Goal: Task Accomplishment & Management: Manage account settings

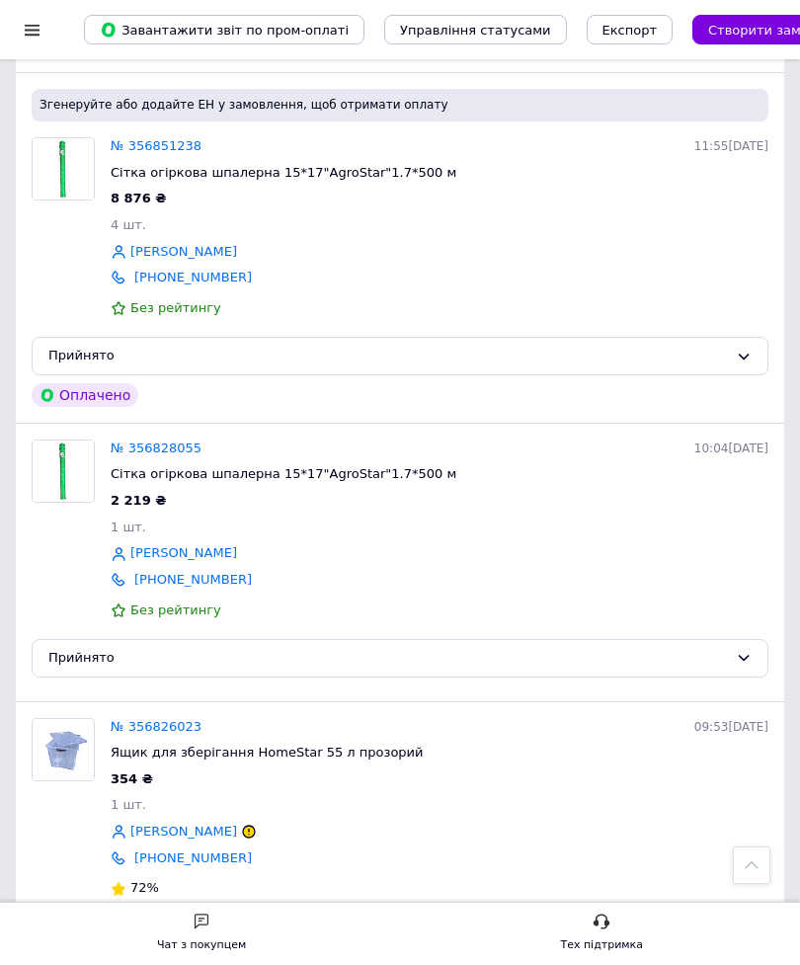
scroll to position [1156, 0]
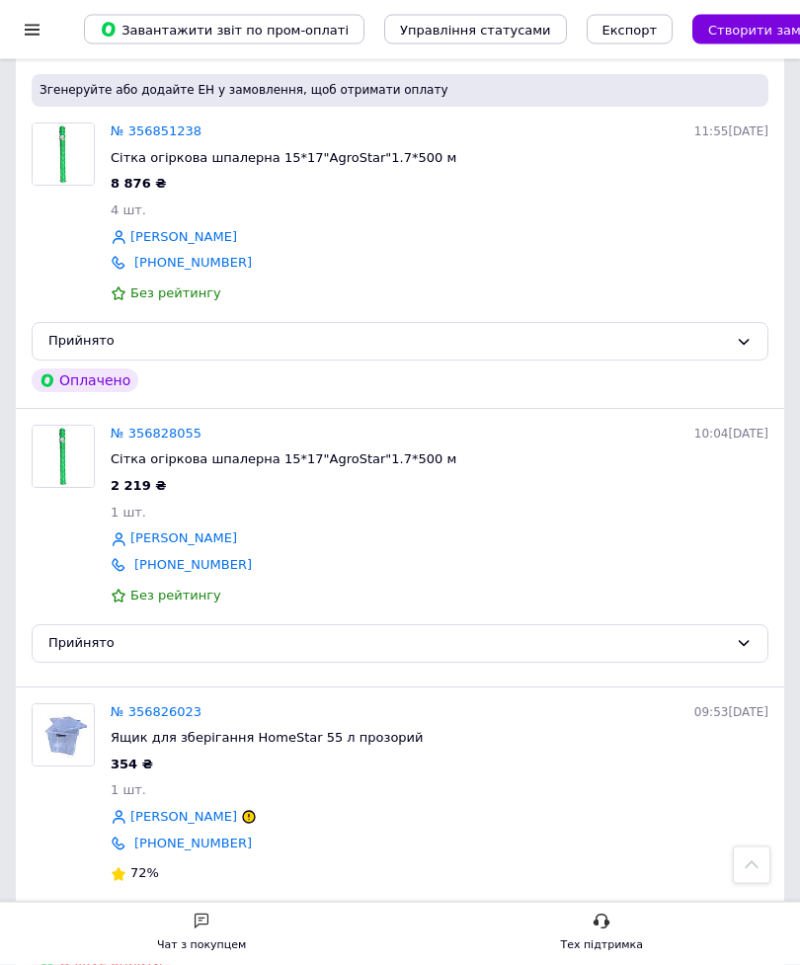
click at [189, 431] on link "№ 356828055" at bounding box center [156, 434] width 91 height 15
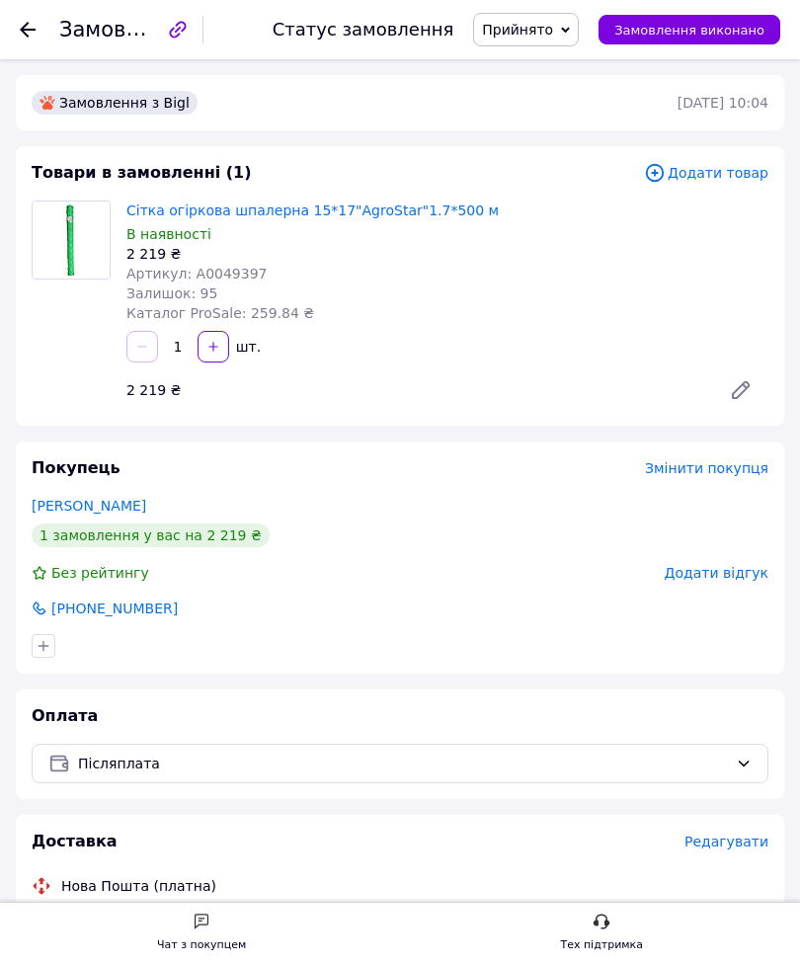
click at [34, 28] on icon at bounding box center [28, 30] width 16 height 16
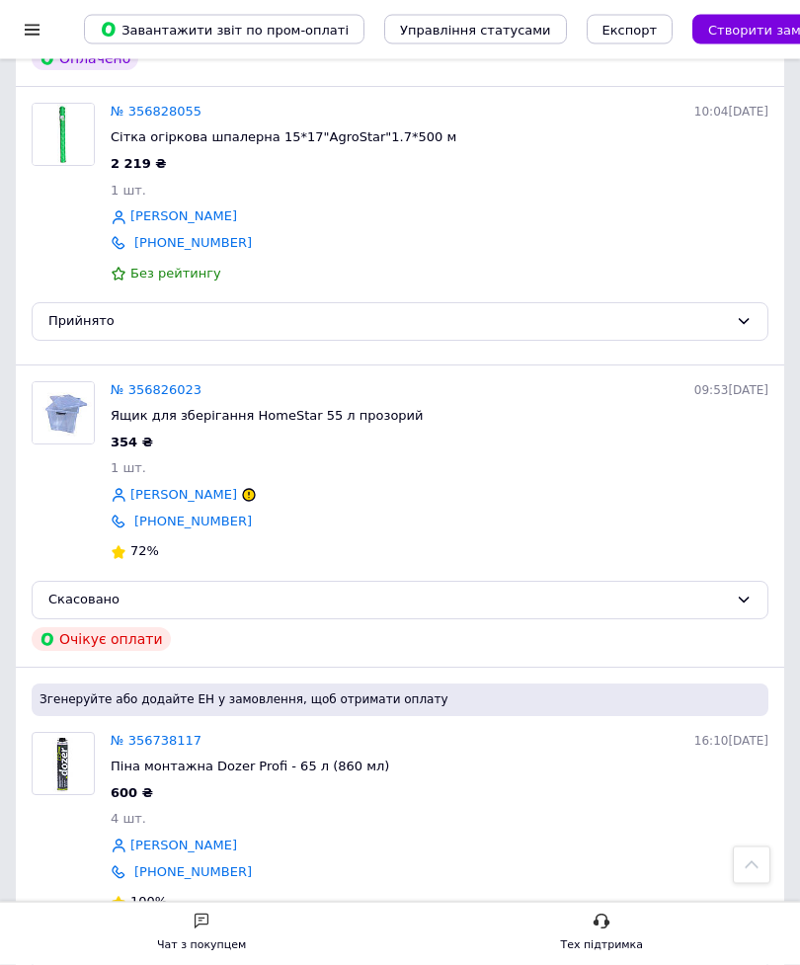
scroll to position [1480, 0]
click at [243, 488] on icon at bounding box center [249, 494] width 12 height 12
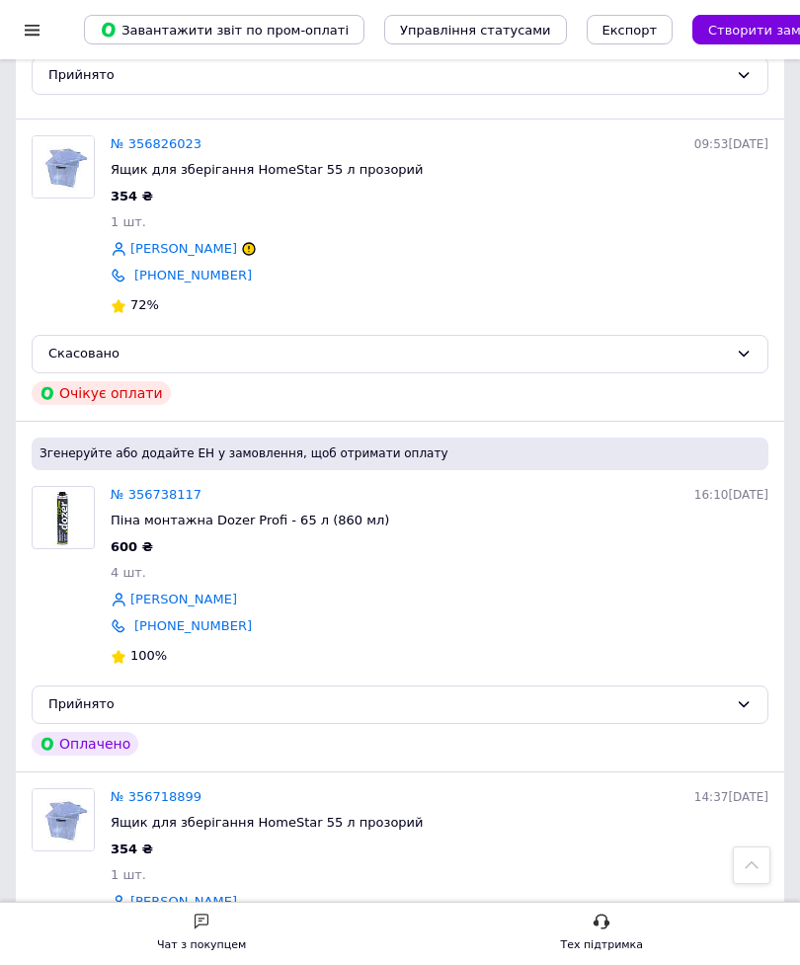
scroll to position [1818, 0]
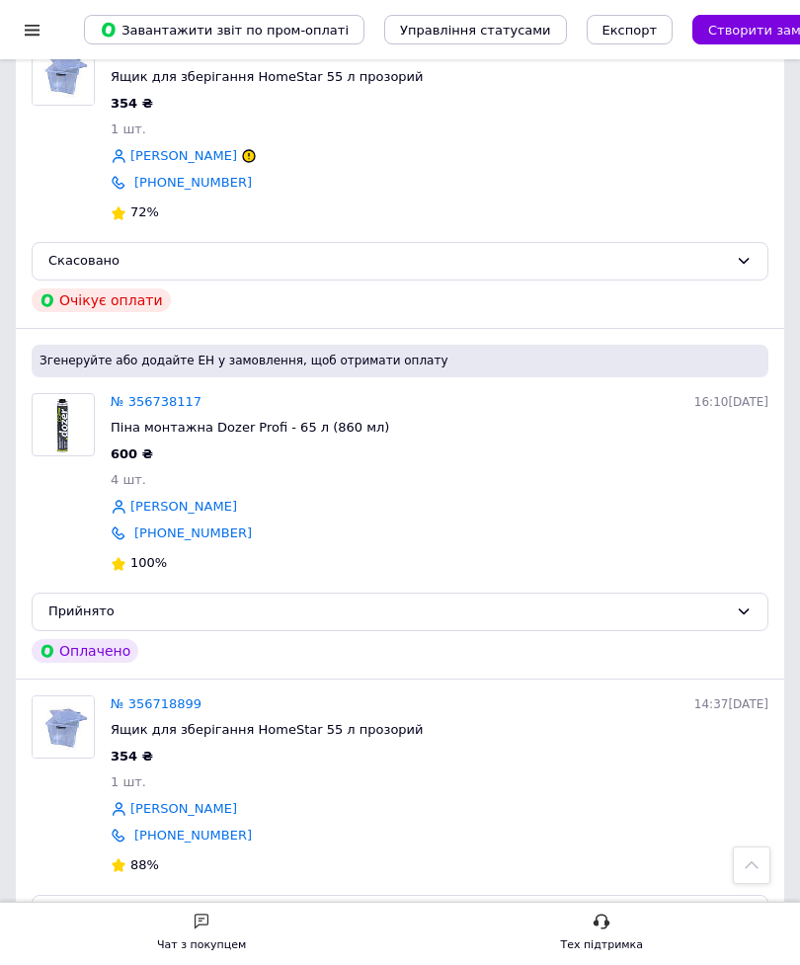
click at [185, 394] on link "№ 356738117" at bounding box center [156, 401] width 91 height 15
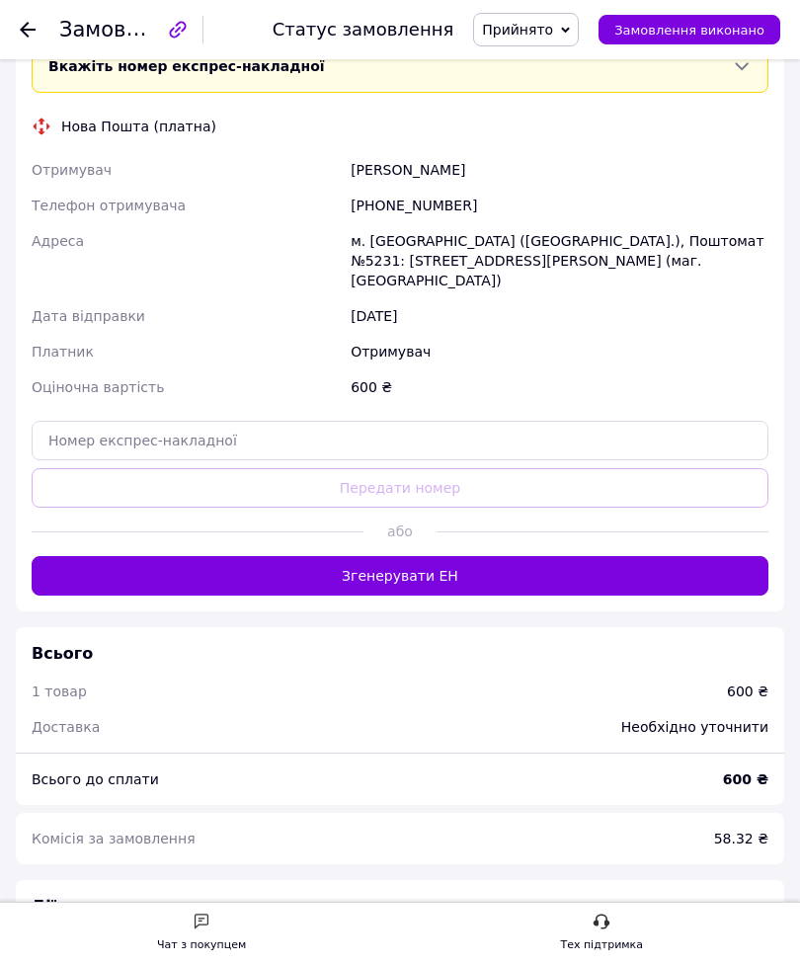
scroll to position [911, 0]
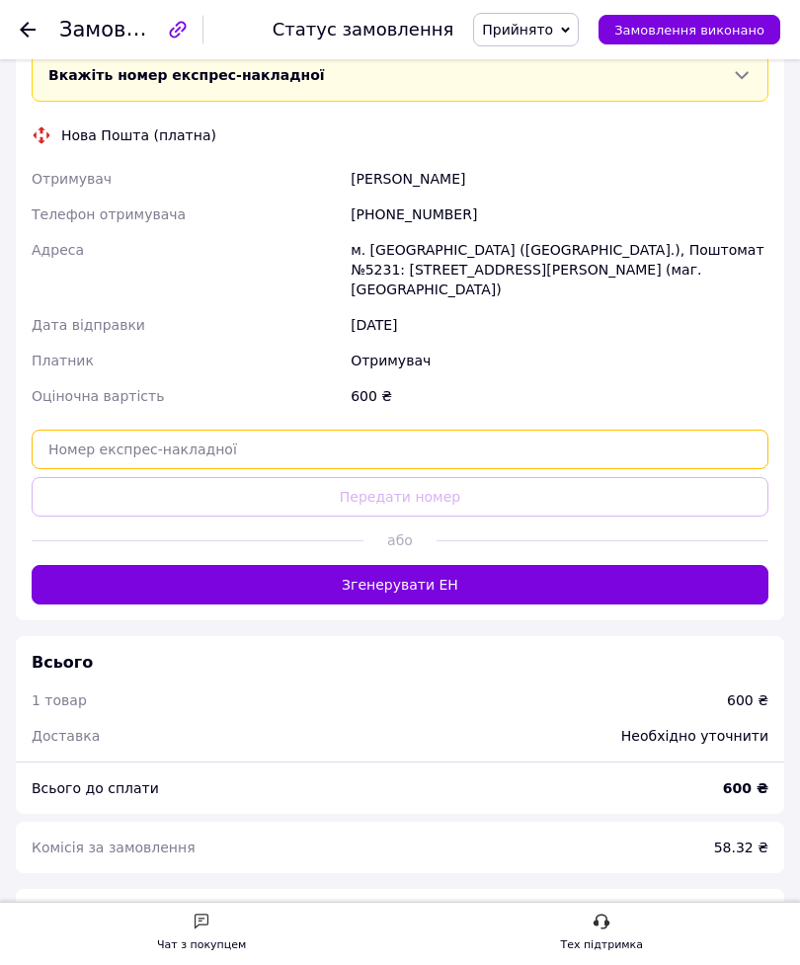
click at [497, 434] on input "text" at bounding box center [400, 450] width 737 height 40
click at [456, 446] on input "text" at bounding box center [400, 450] width 737 height 40
paste input "20451224814194"
type input "20451224814194"
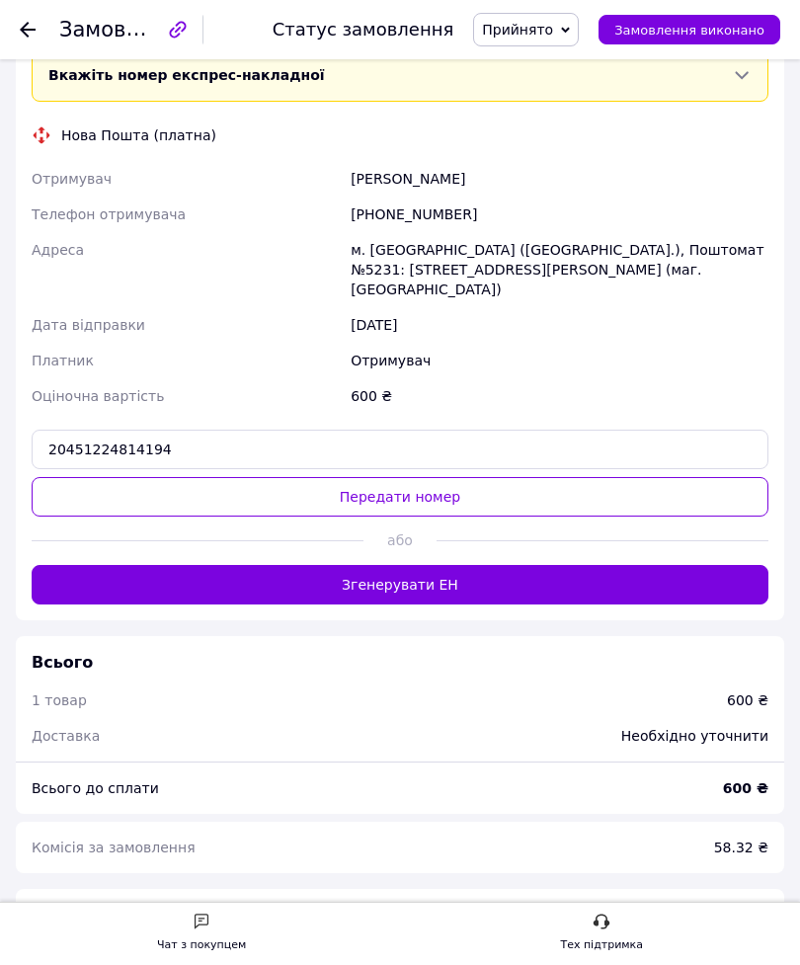
click at [456, 491] on button "Передати номер" at bounding box center [400, 497] width 737 height 40
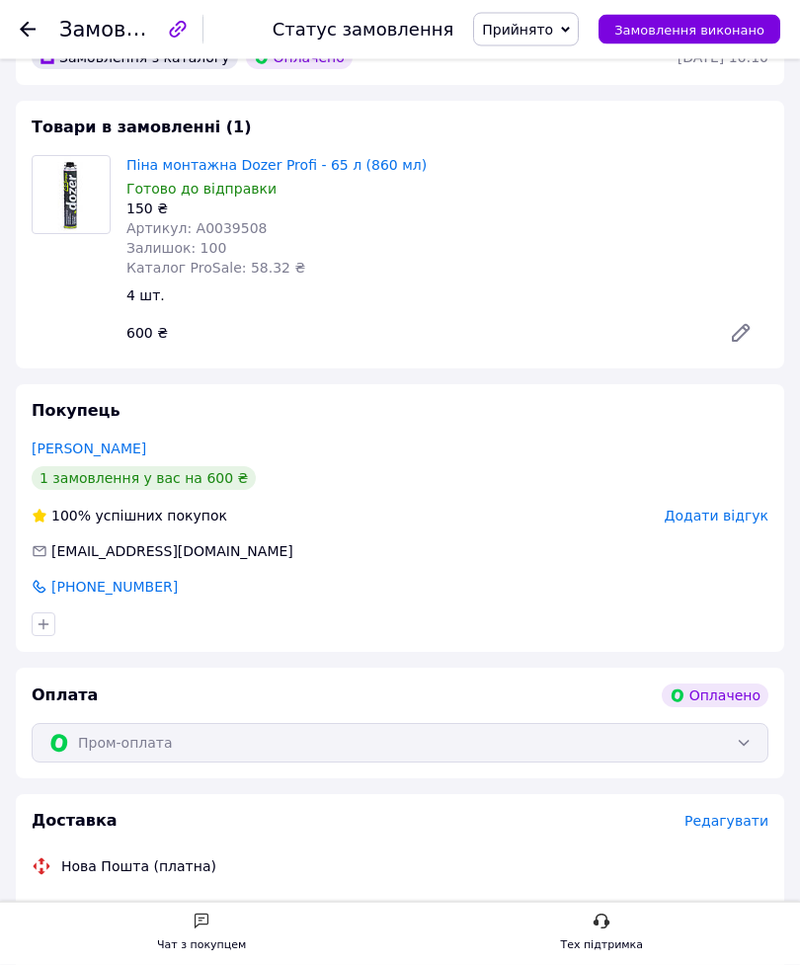
scroll to position [97, 0]
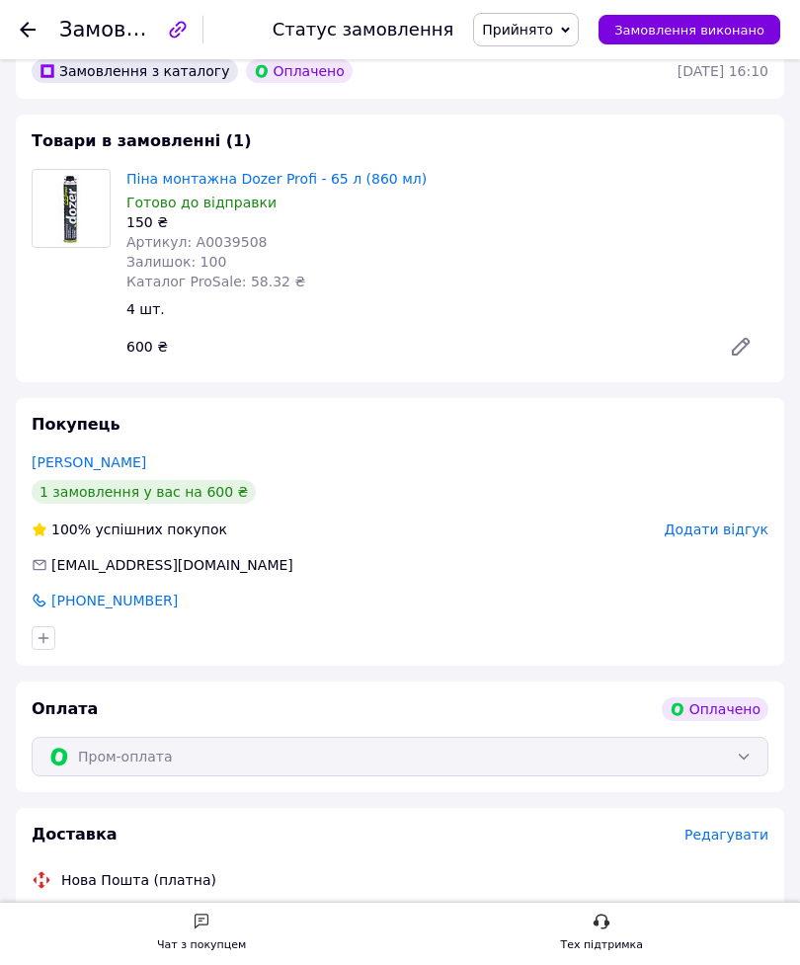
click at [34, 20] on div at bounding box center [28, 30] width 16 height 20
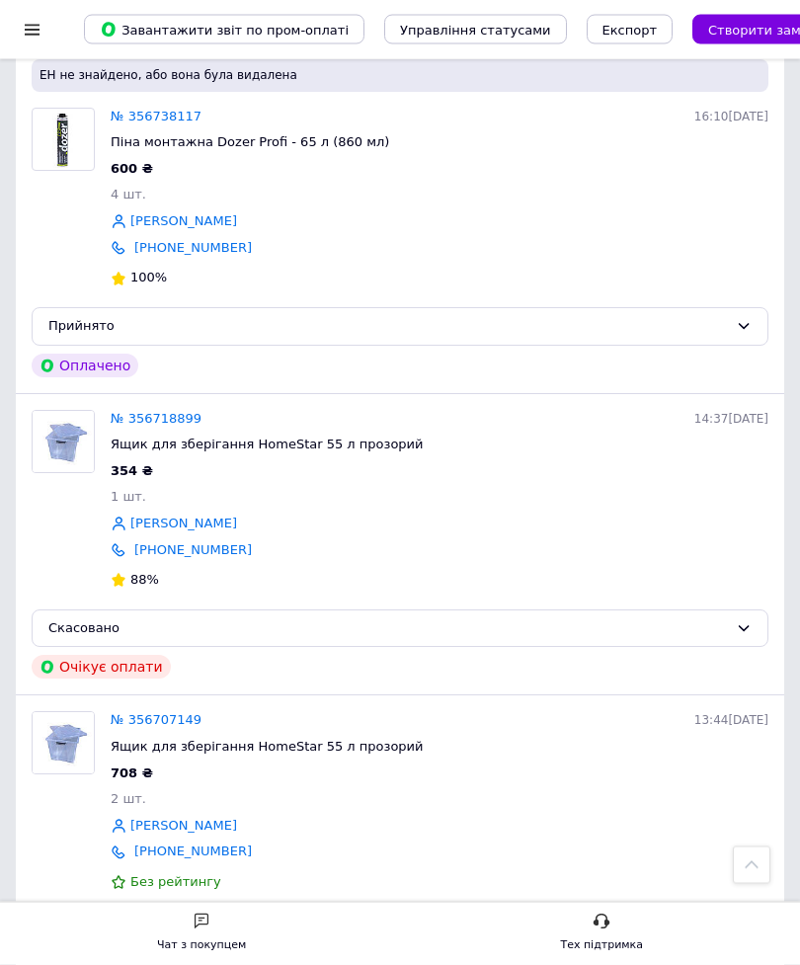
scroll to position [2292, 0]
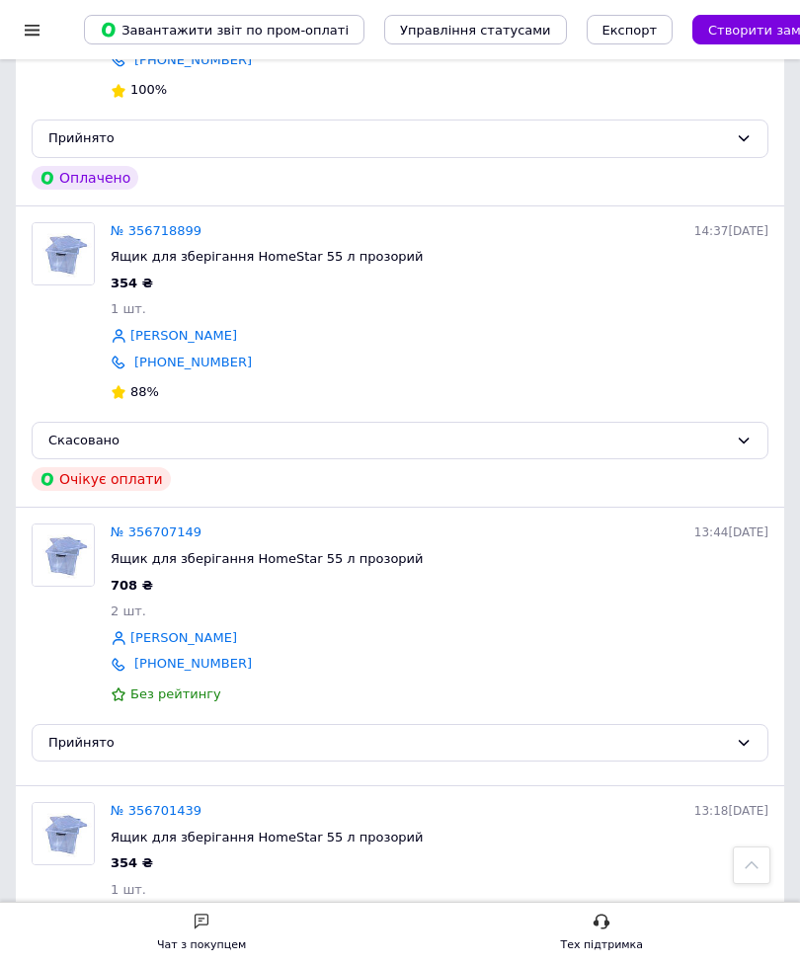
click at [183, 525] on link "№ 356707149" at bounding box center [156, 532] width 91 height 15
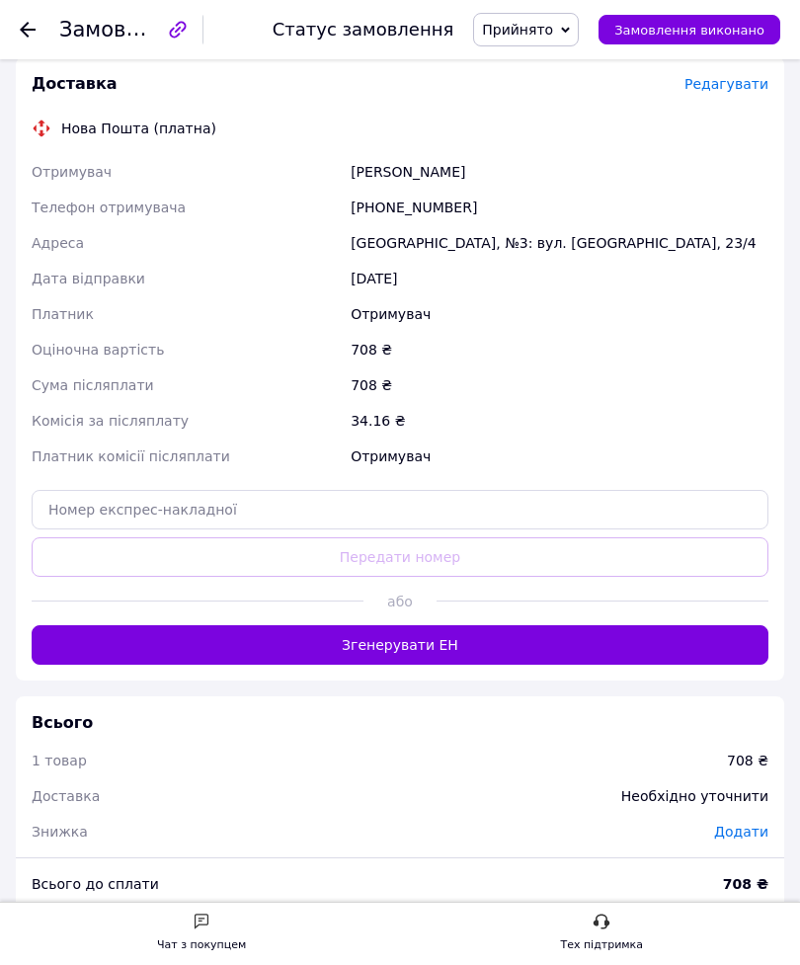
scroll to position [836, 0]
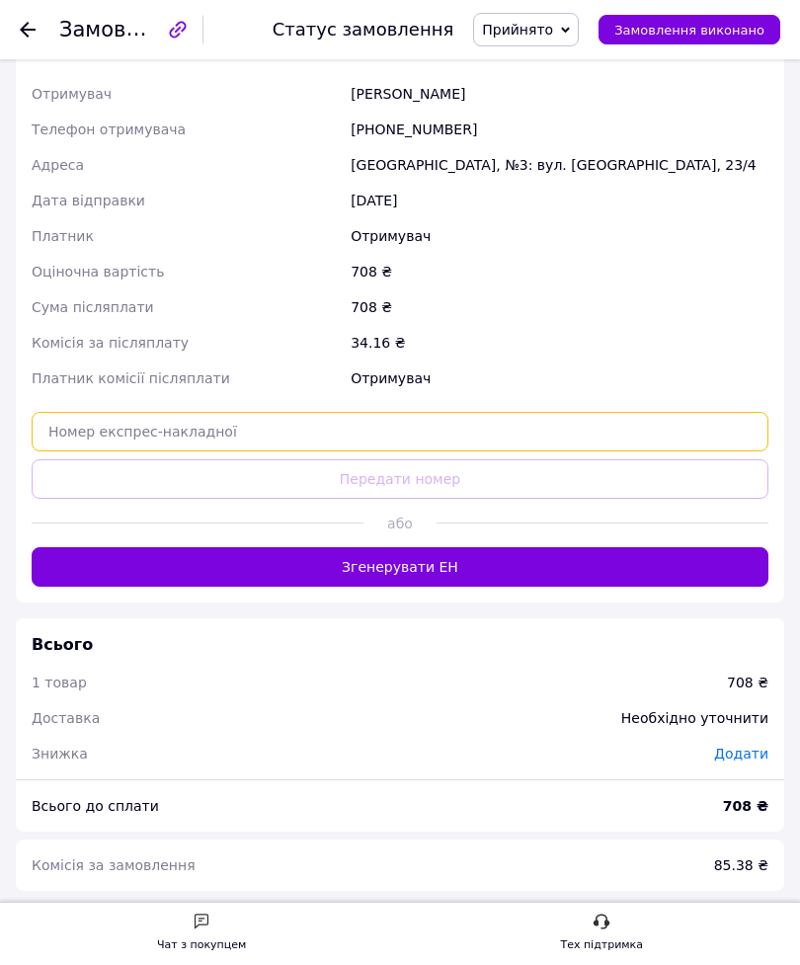
click at [520, 447] on input "text" at bounding box center [400, 432] width 737 height 40
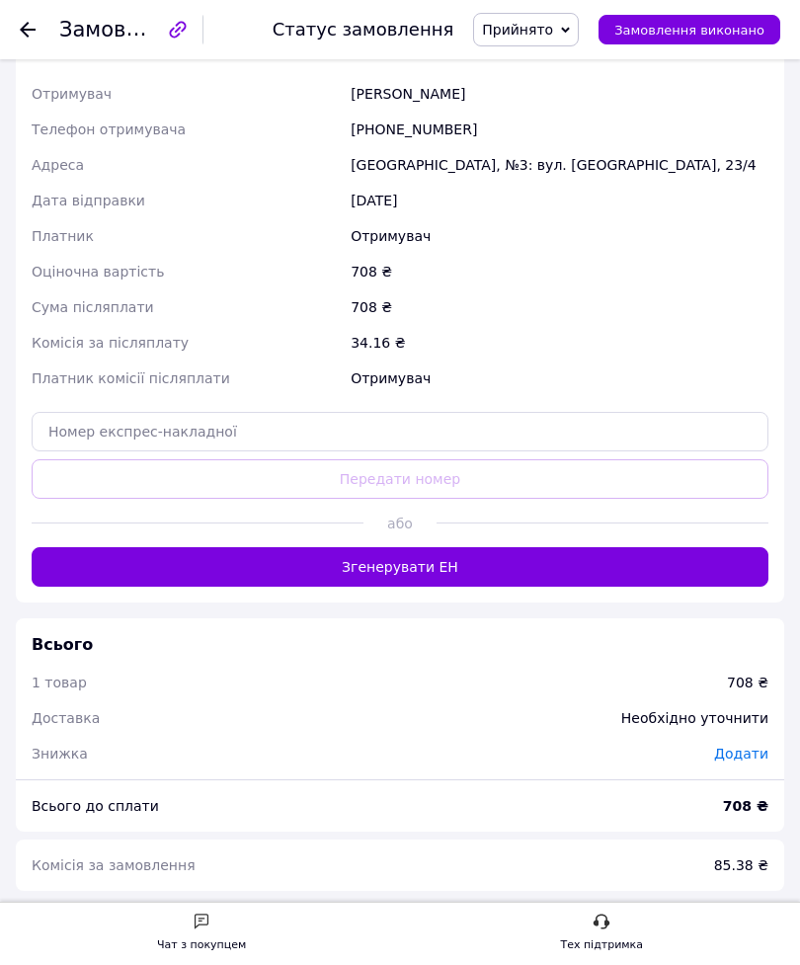
click at [77, 385] on span "Платник комісії післяплати" at bounding box center [131, 379] width 199 height 16
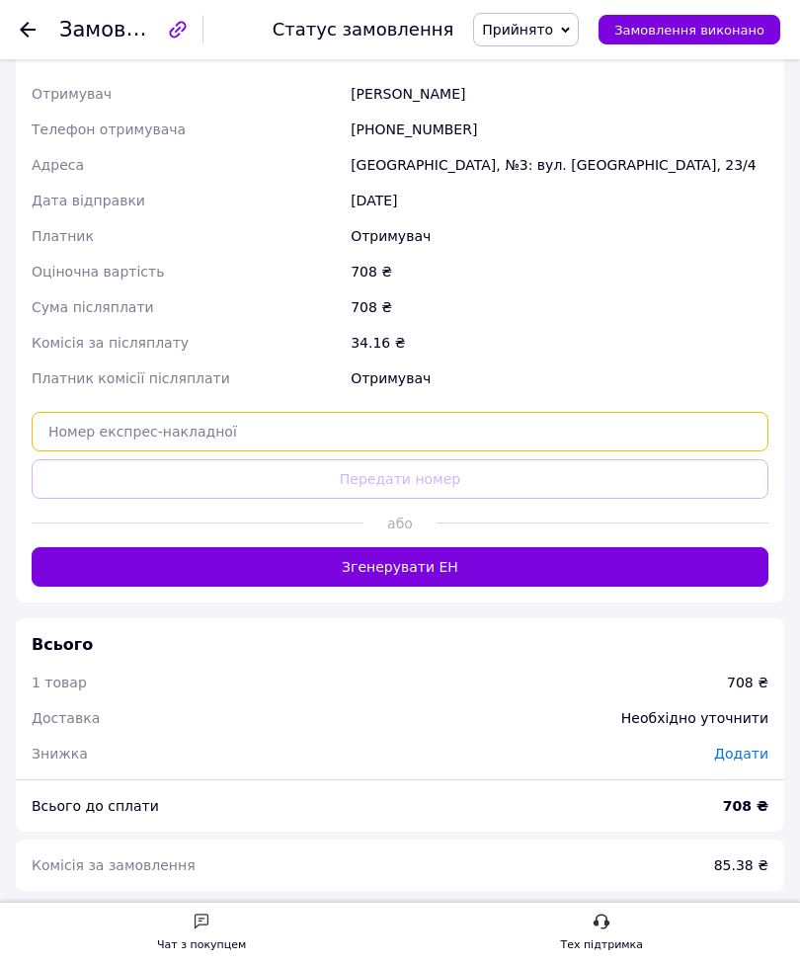
click at [122, 428] on input "text" at bounding box center [400, 432] width 737 height 40
click at [127, 433] on input "text" at bounding box center [400, 432] width 737 height 40
paste input "20451224793477"
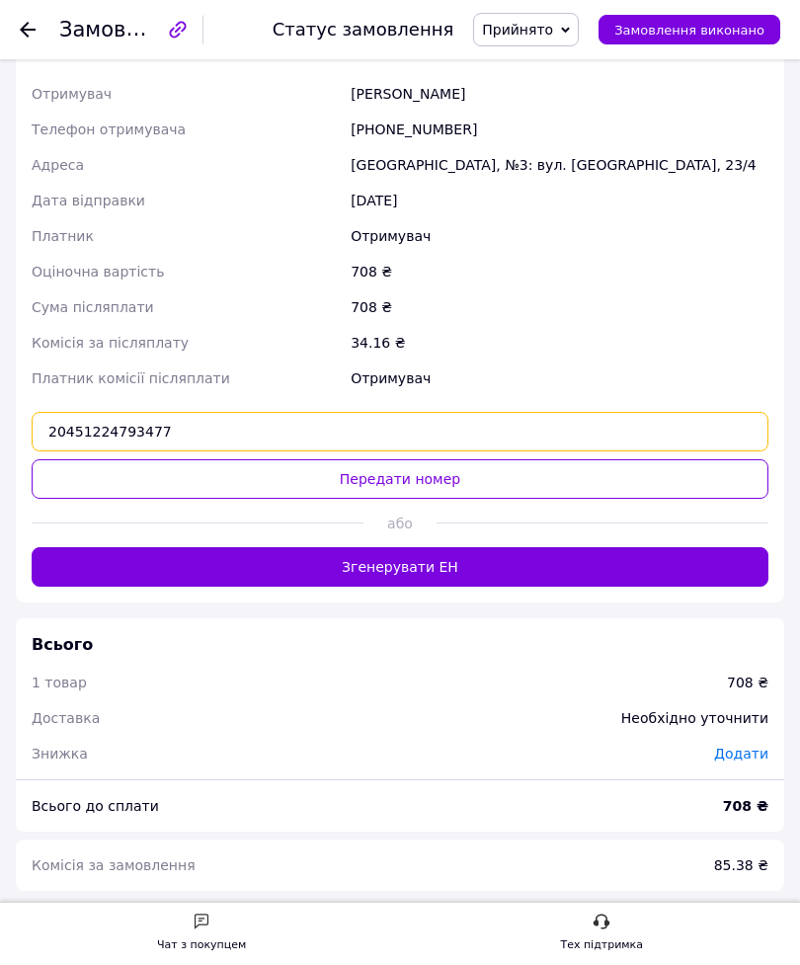
type input "20451224793477"
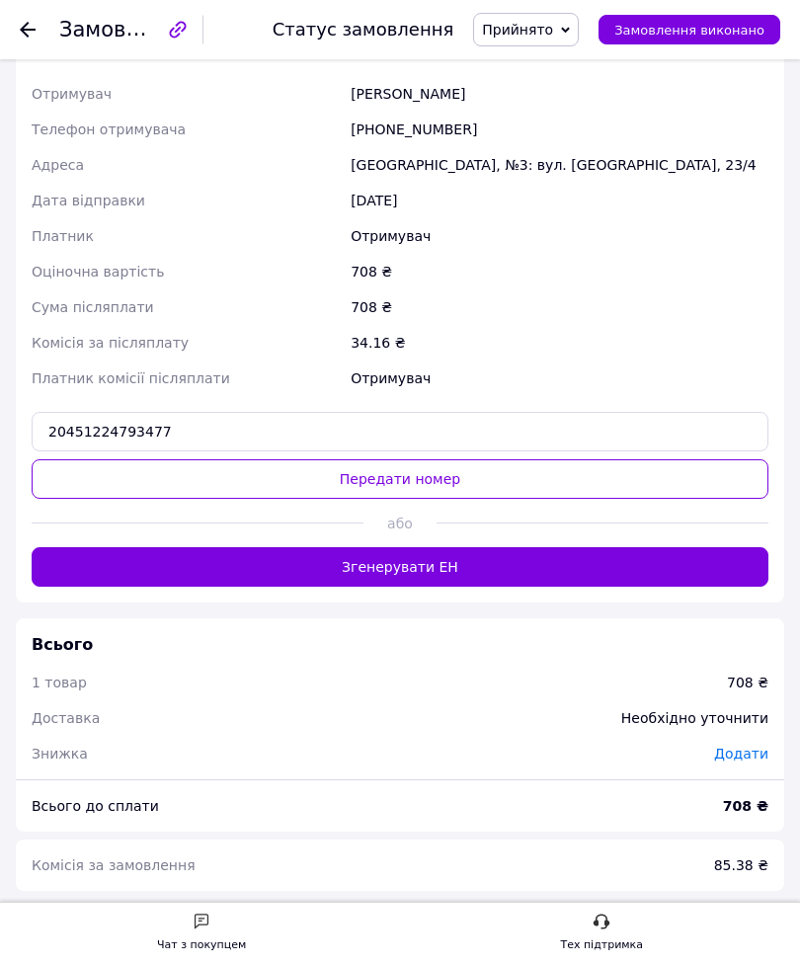
click at [444, 488] on button "Передати номер" at bounding box center [400, 480] width 737 height 40
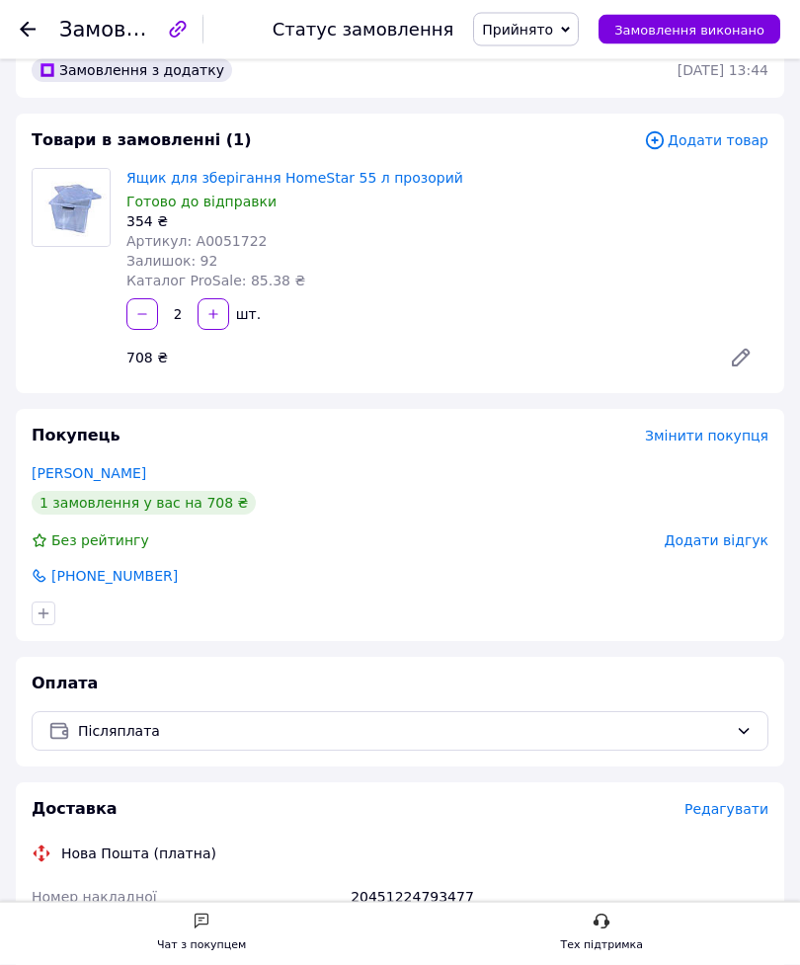
scroll to position [10, 0]
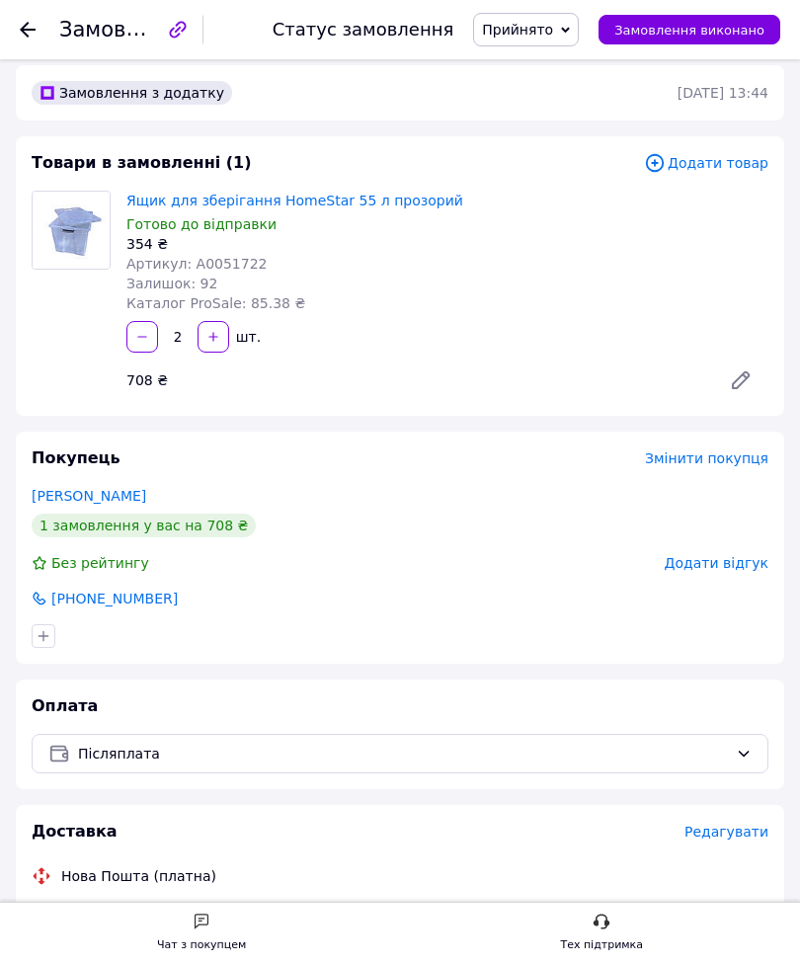
click at [16, 36] on div "Замовлення №356707149 Статус замовлення Прийнято Виконано Скасовано Оплачено За…" at bounding box center [400, 29] width 800 height 59
click at [31, 34] on icon at bounding box center [28, 30] width 16 height 16
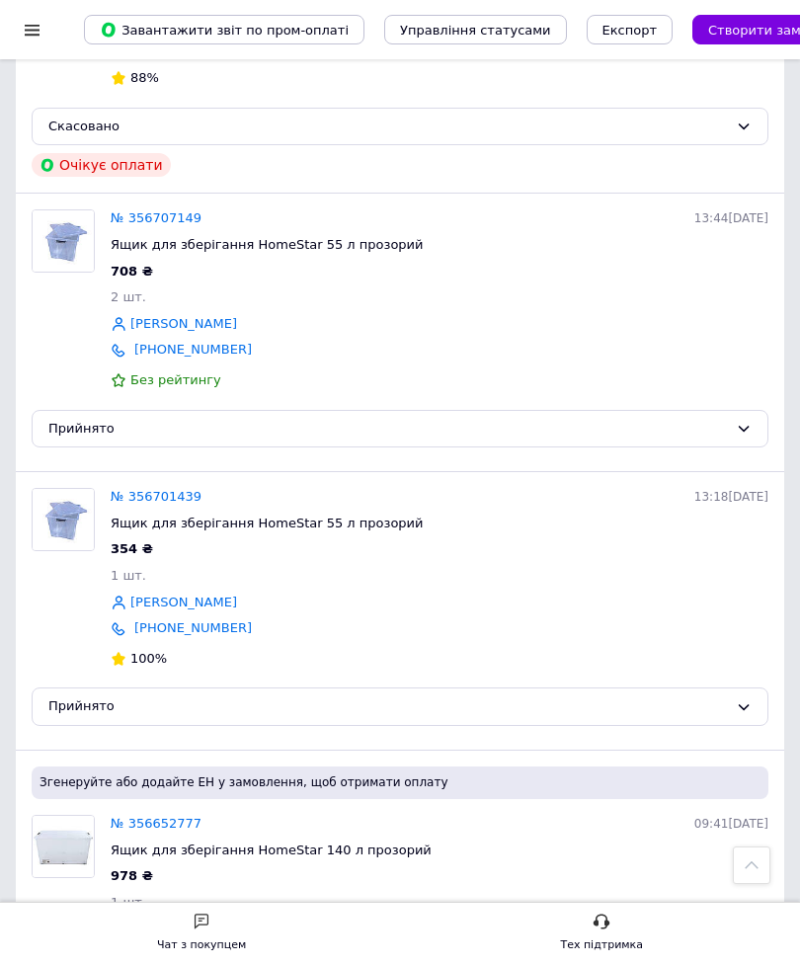
scroll to position [2697, 0]
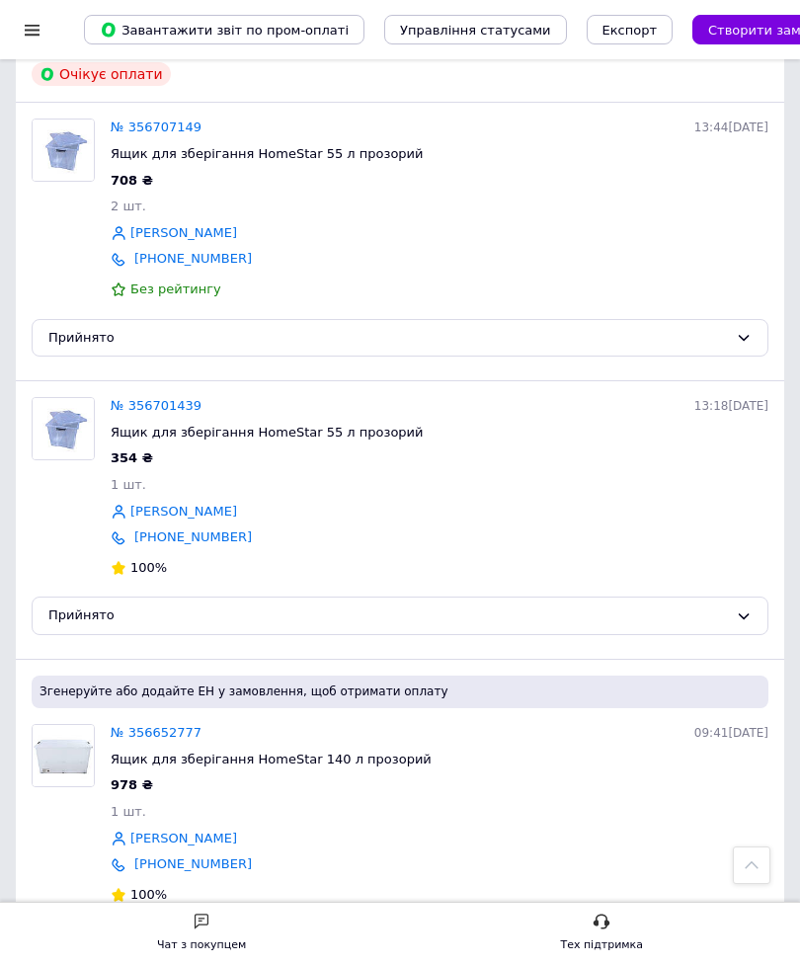
click at [177, 398] on link "№ 356701439" at bounding box center [156, 405] width 91 height 15
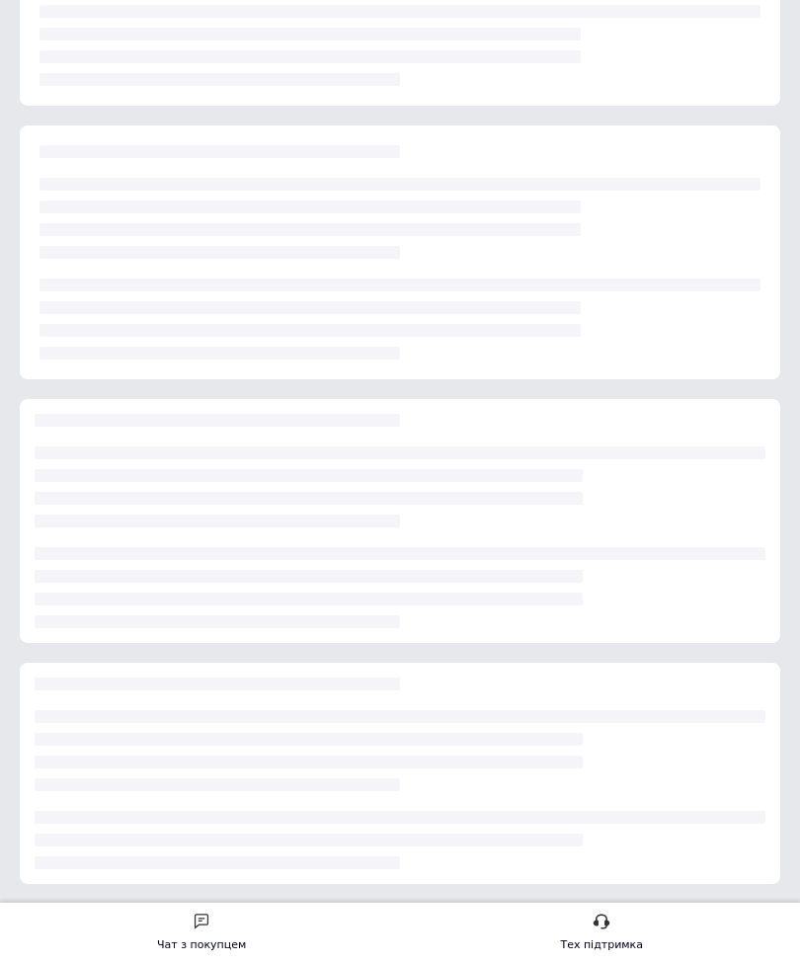
scroll to position [352, 0]
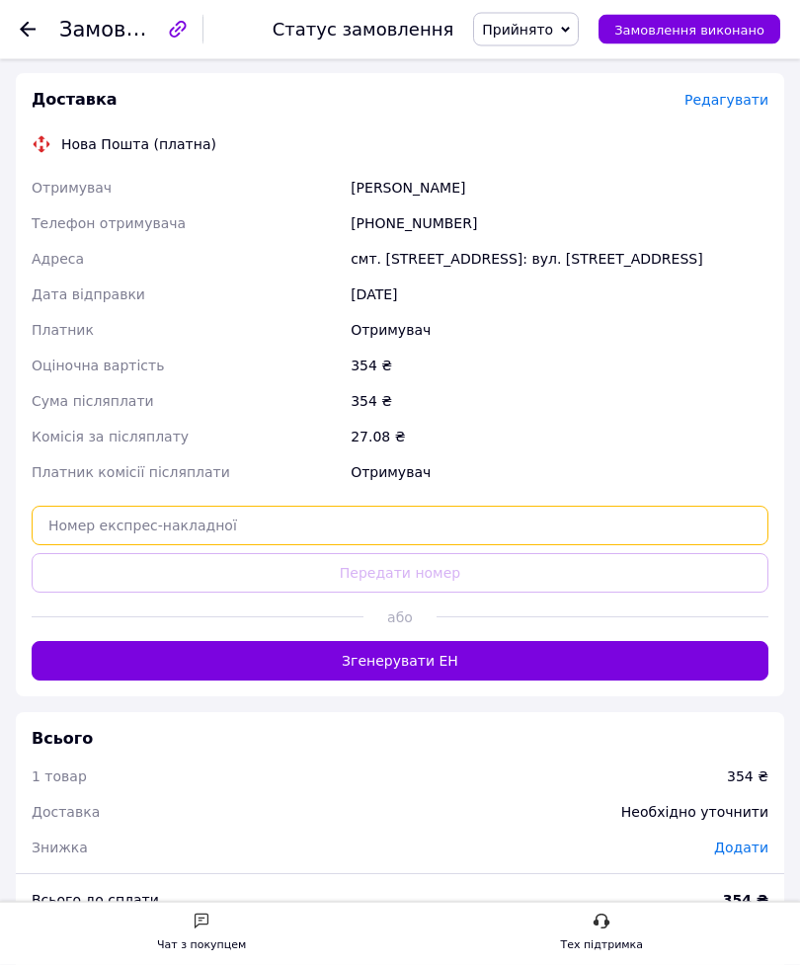
click at [493, 526] on input "text" at bounding box center [400, 527] width 737 height 40
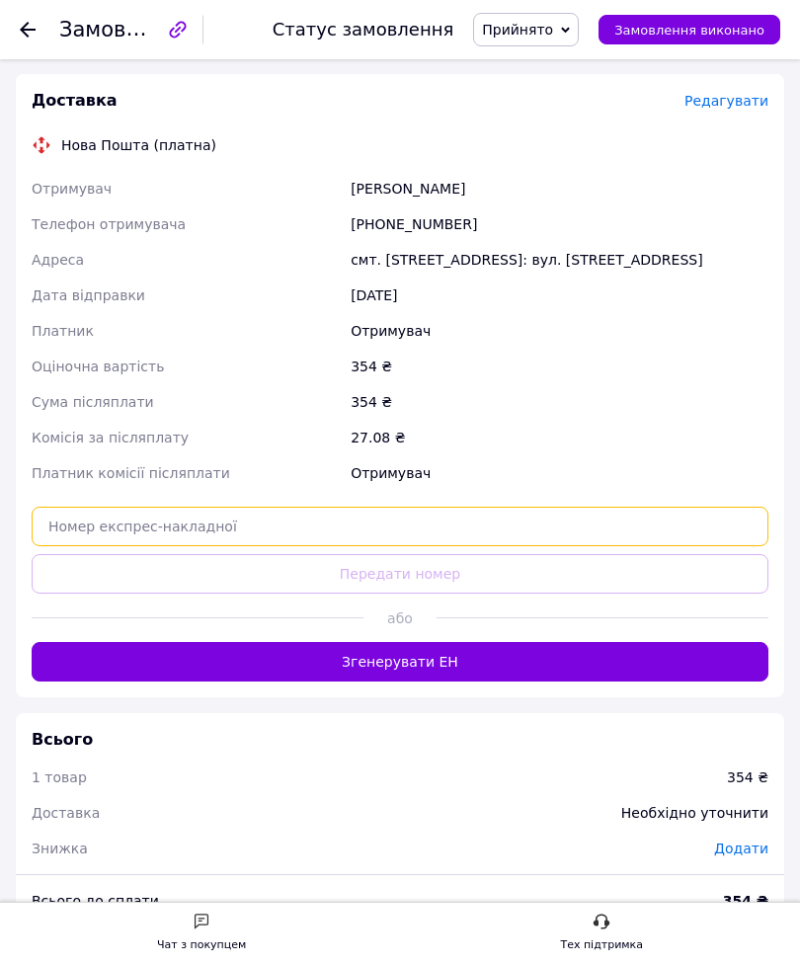
click at [422, 526] on input "text" at bounding box center [400, 527] width 737 height 40
paste input "20451224777307"
type input "20451224777307"
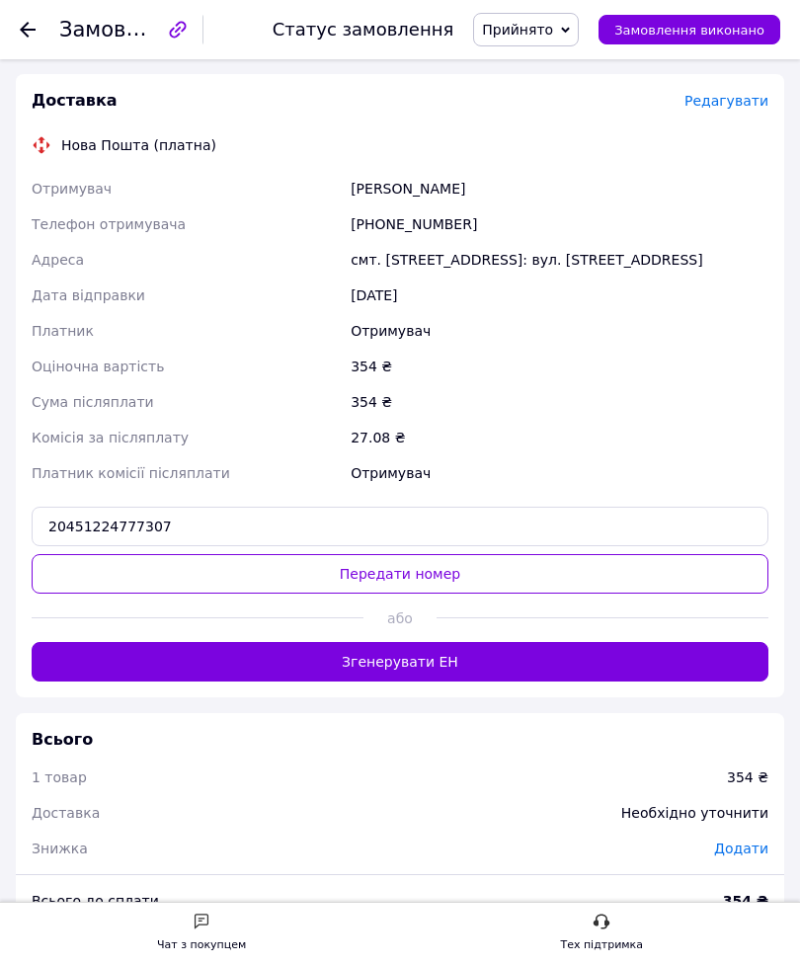
click at [440, 583] on button "Передати номер" at bounding box center [400, 574] width 737 height 40
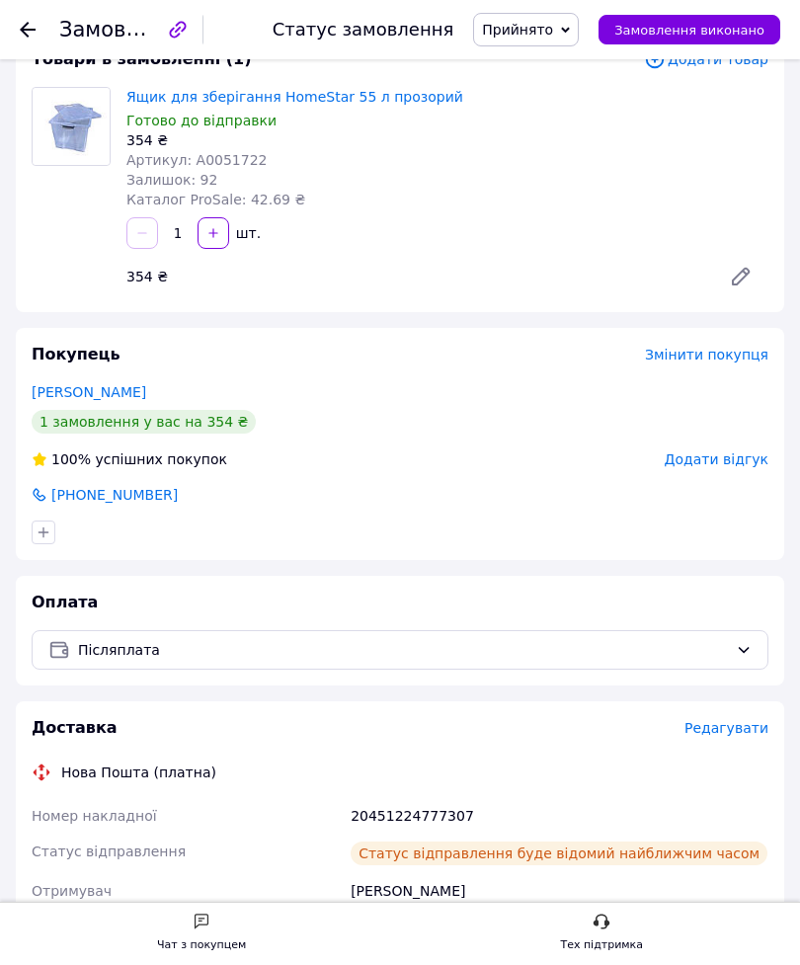
scroll to position [101, 0]
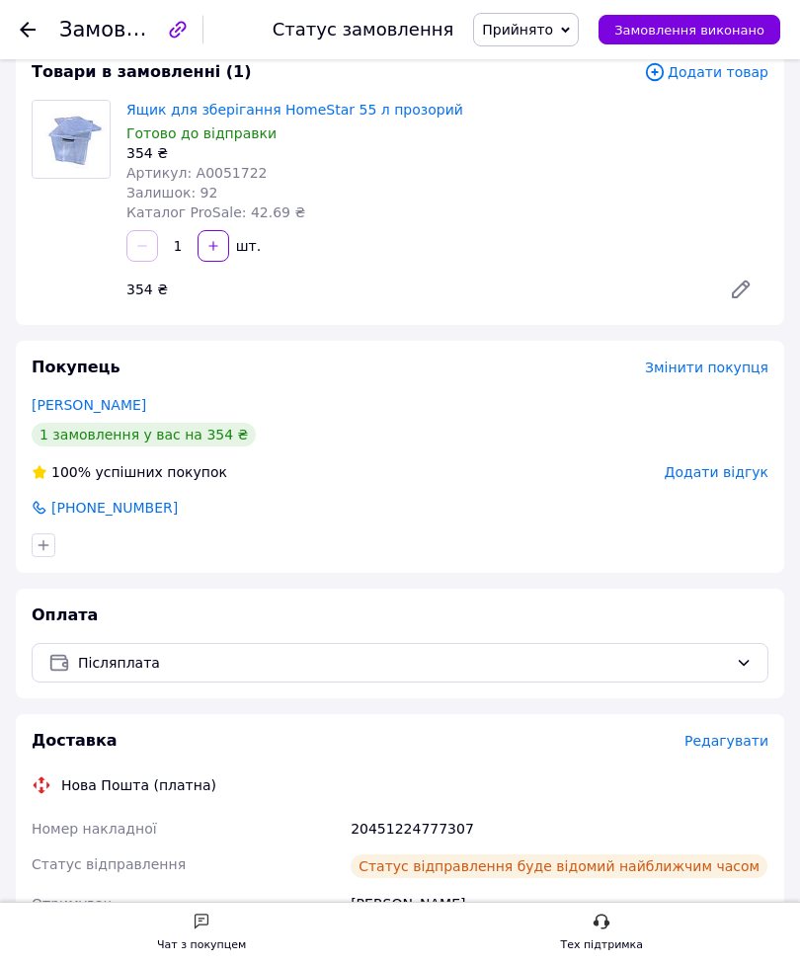
click at [33, 23] on icon at bounding box center [28, 30] width 16 height 16
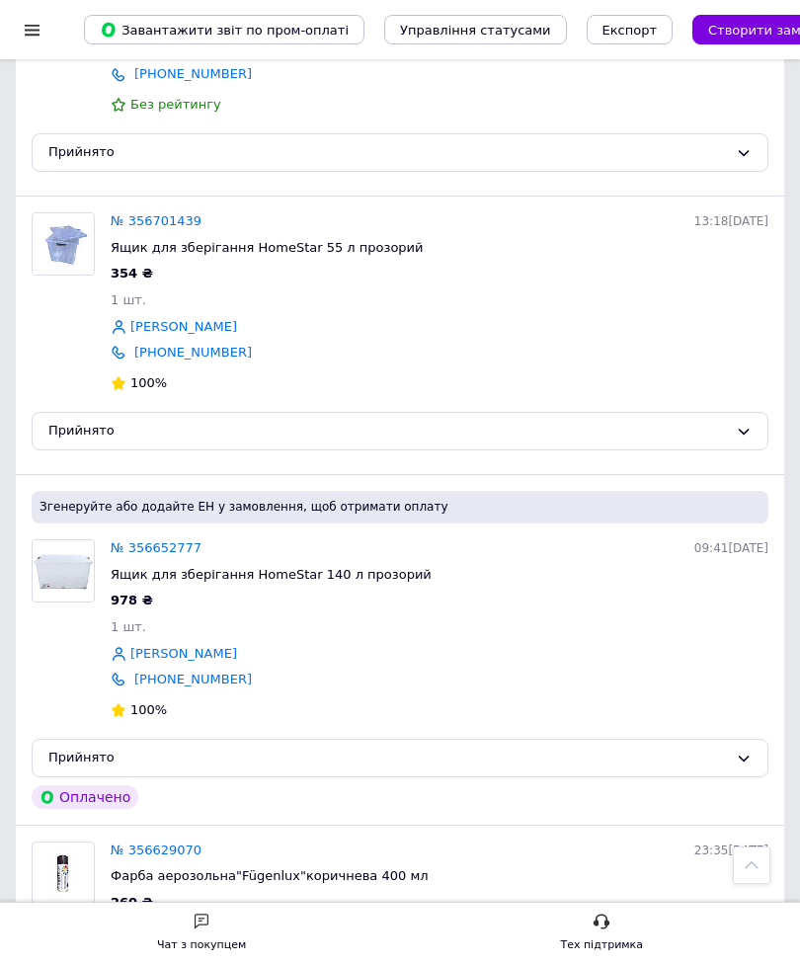
scroll to position [2836, 0]
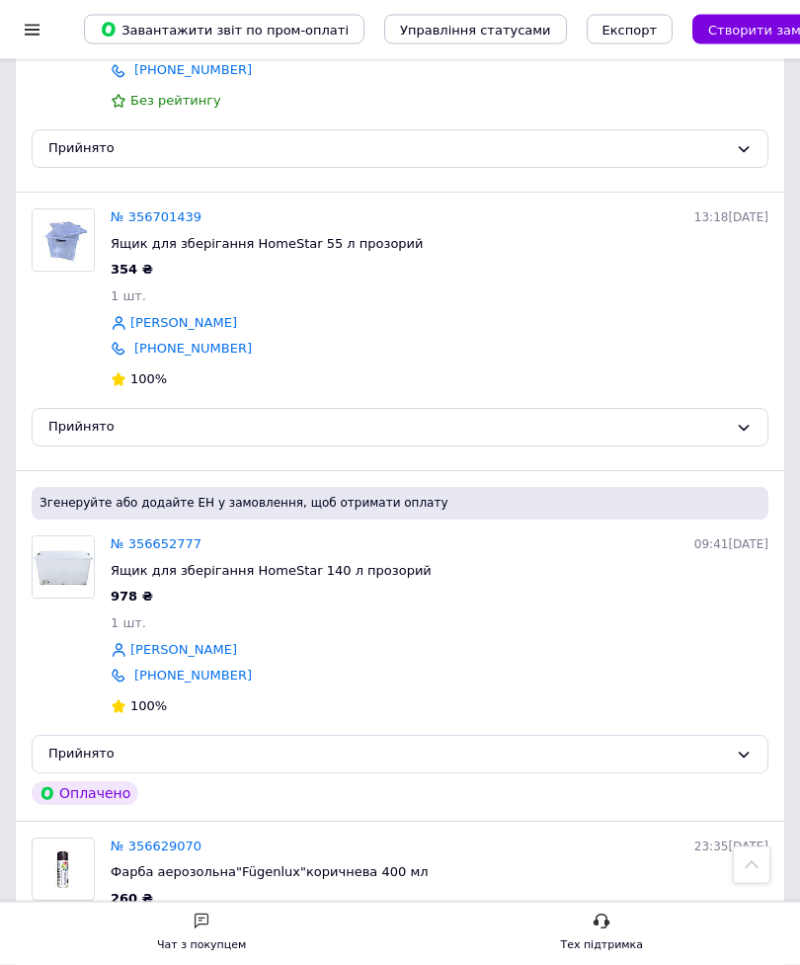
click at [186, 538] on link "№ 356652777" at bounding box center [156, 545] width 91 height 15
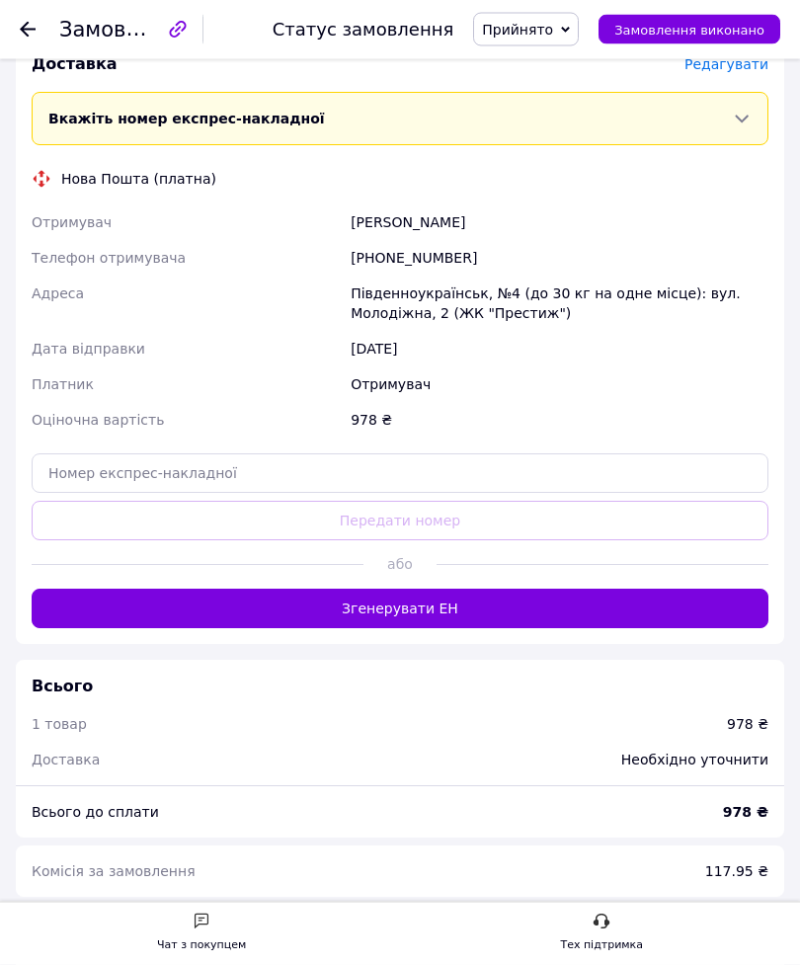
scroll to position [868, 0]
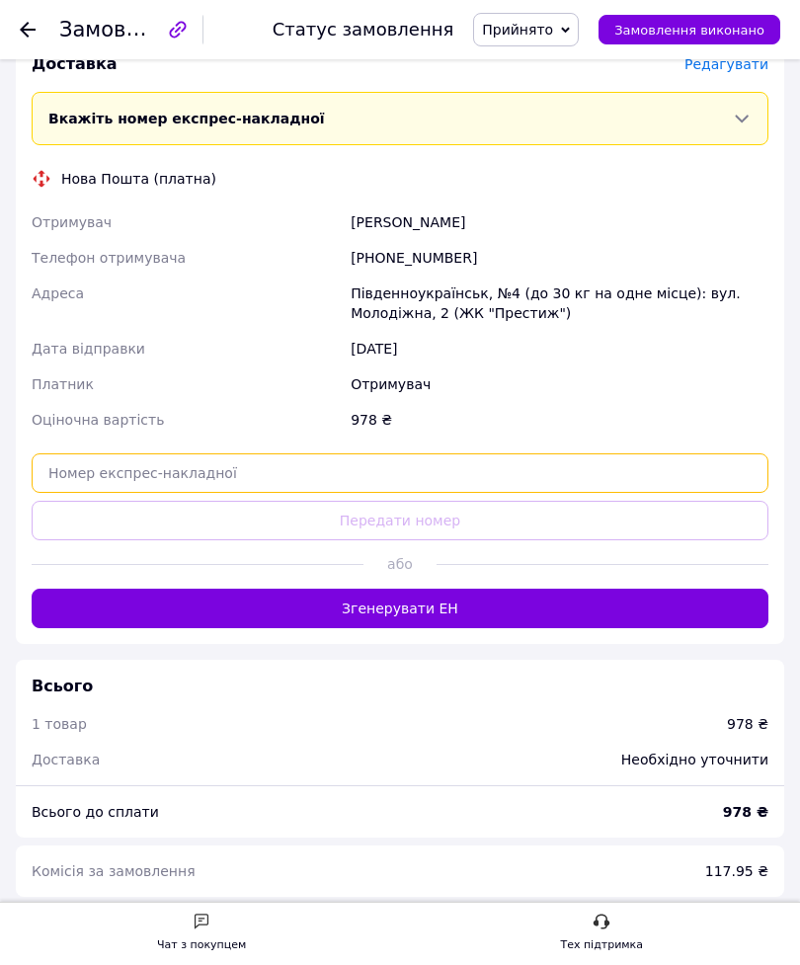
click at [505, 493] on input "text" at bounding box center [400, 474] width 737 height 40
click at [420, 485] on input "text" at bounding box center [400, 474] width 737 height 40
paste input "20451224809795"
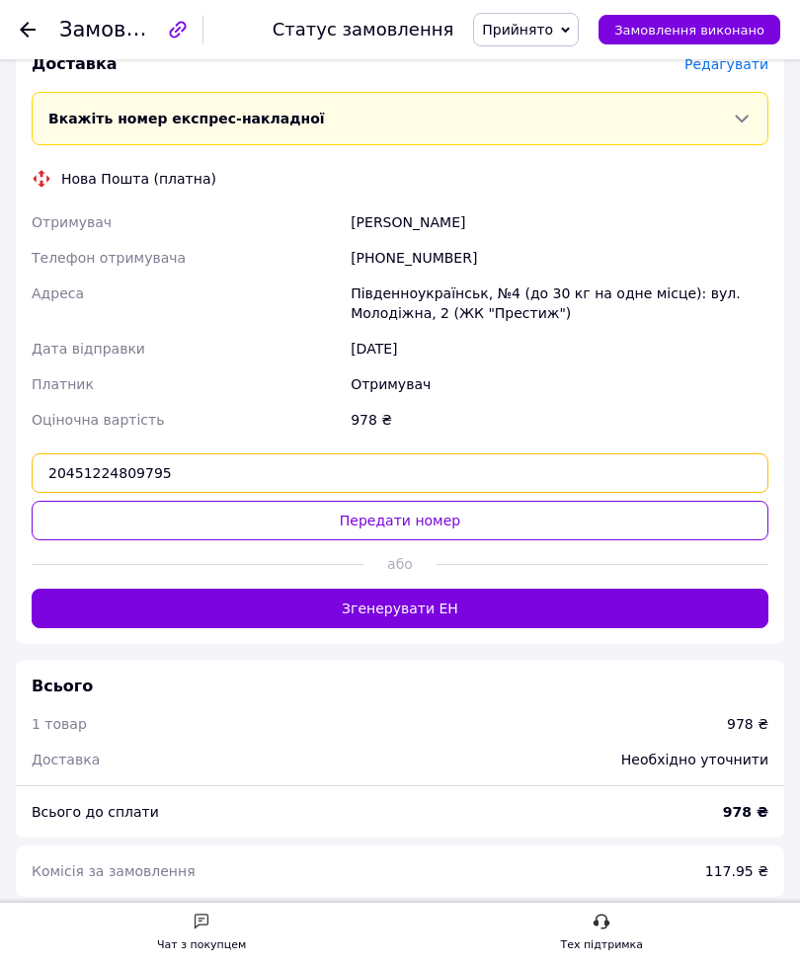
type input "20451224809795"
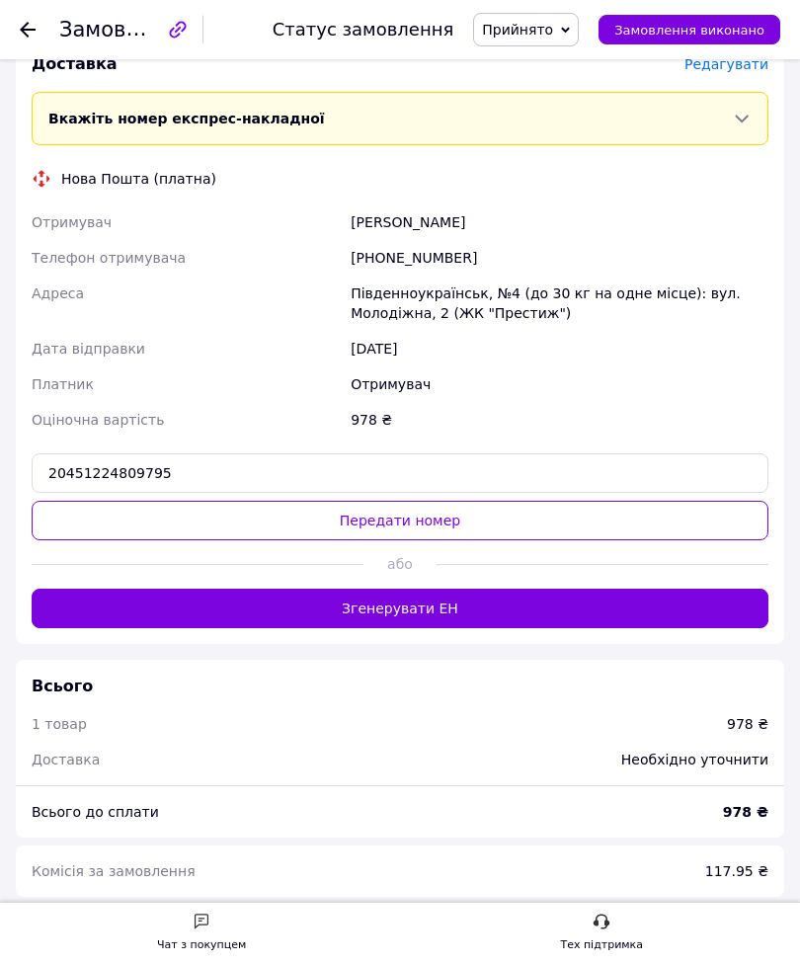
click at [460, 539] on button "Передати номер" at bounding box center [400, 521] width 737 height 40
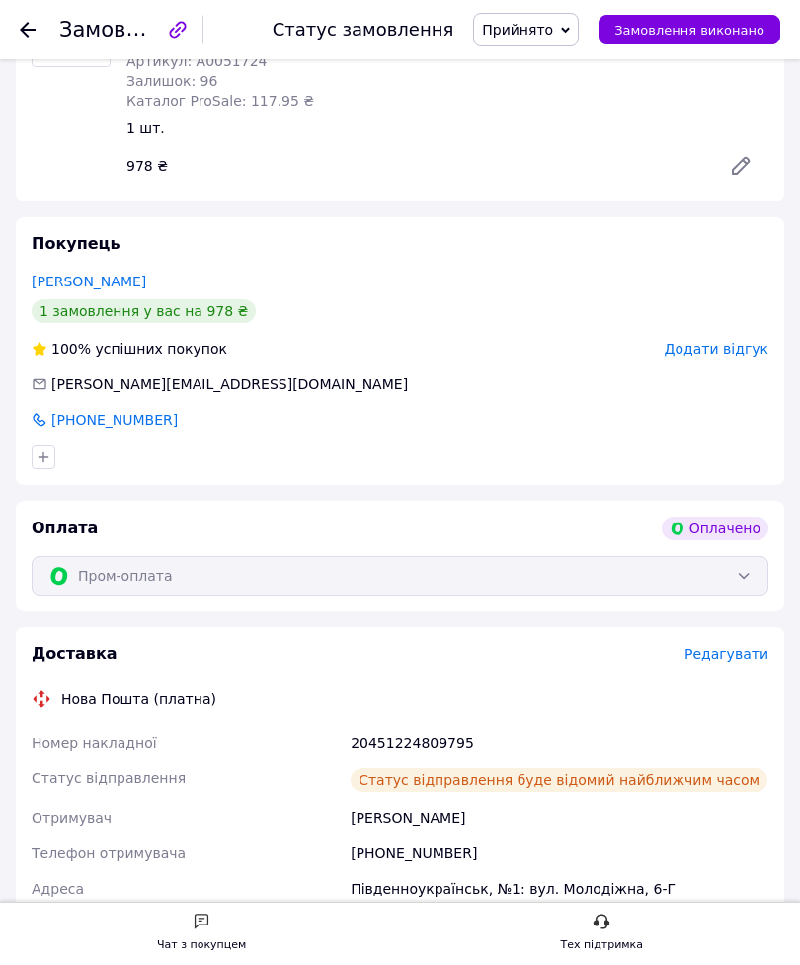
scroll to position [275, 0]
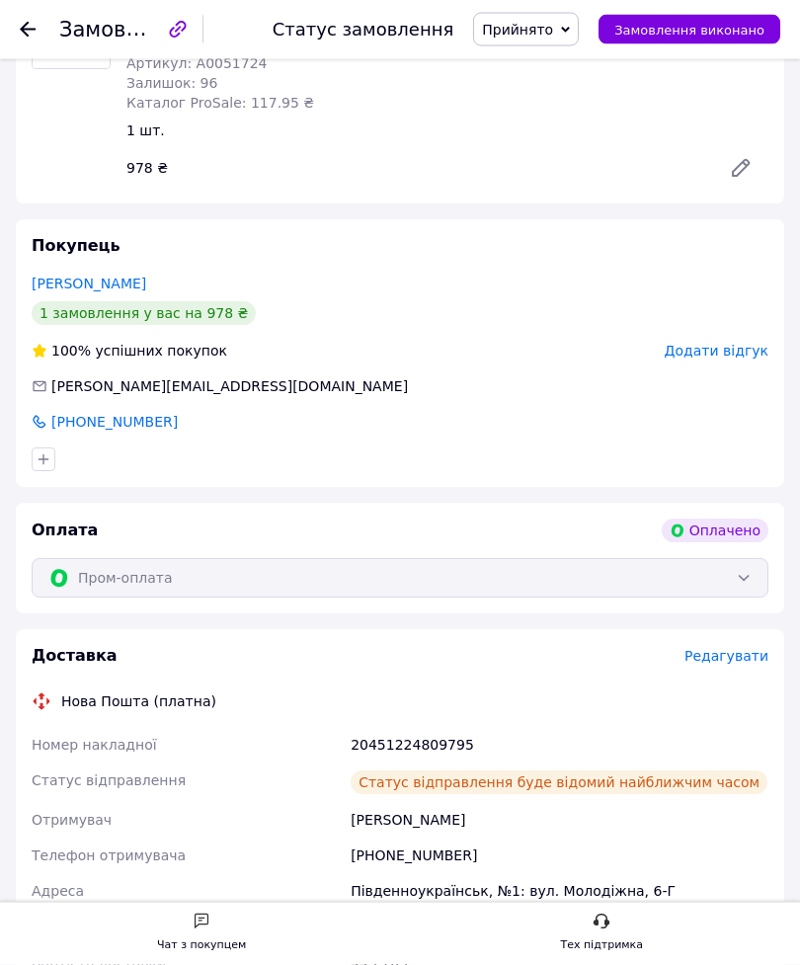
click at [21, 37] on icon at bounding box center [28, 30] width 16 height 16
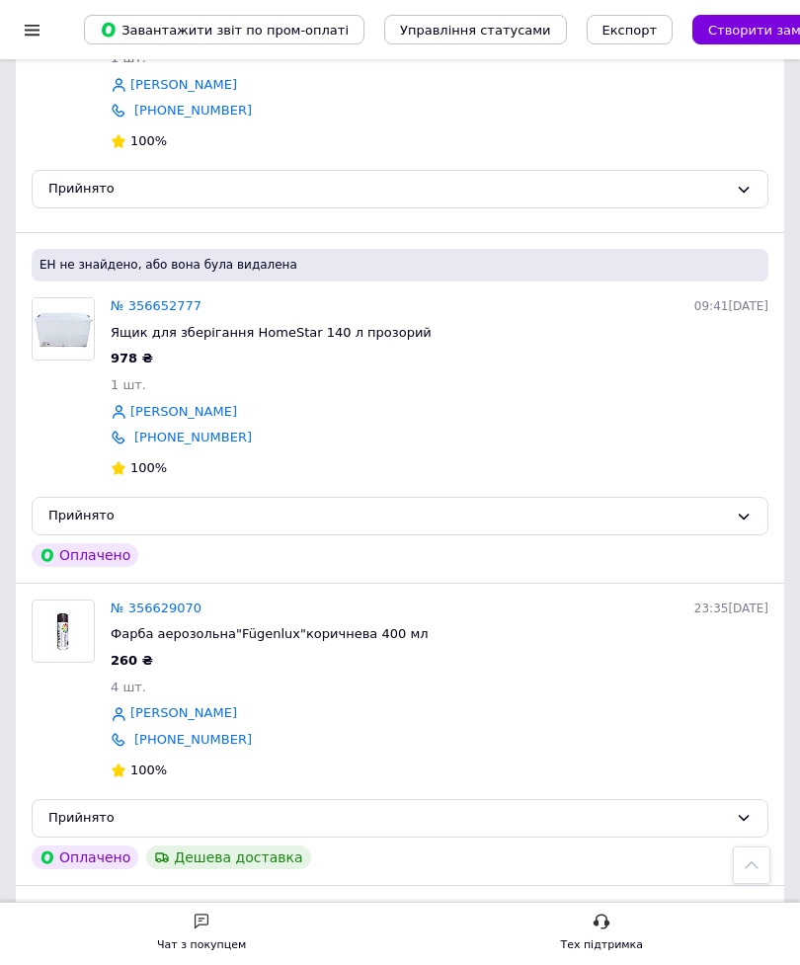
scroll to position [3078, 0]
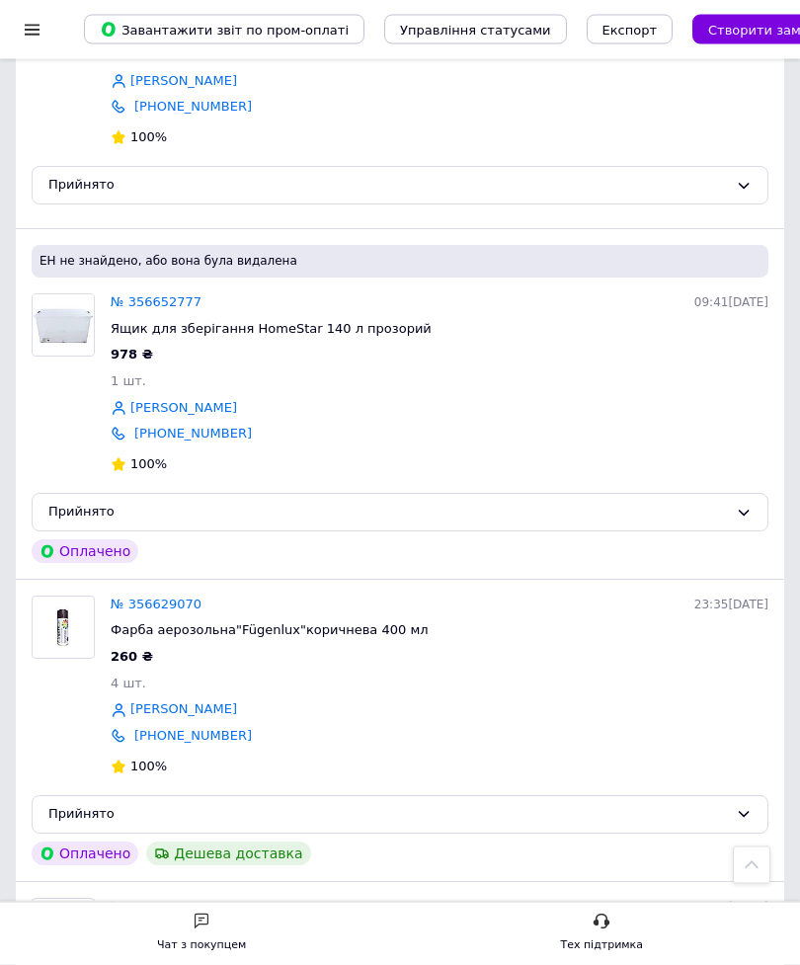
click at [200, 598] on link "№ 356629070" at bounding box center [156, 605] width 91 height 15
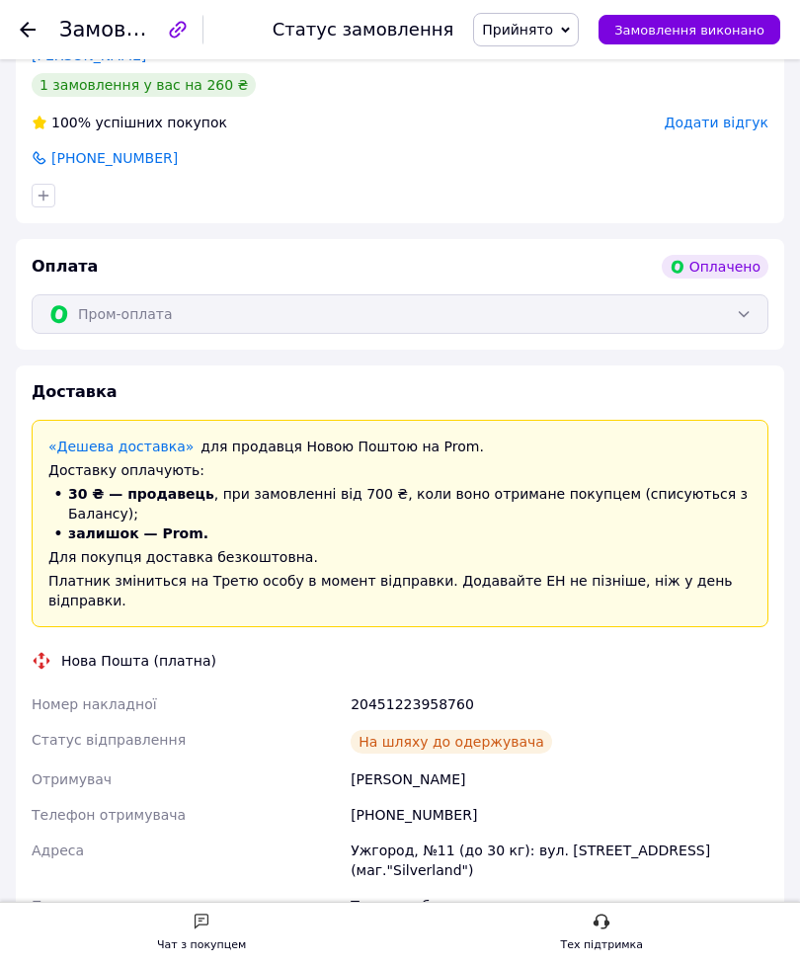
click at [32, 33] on icon at bounding box center [28, 30] width 16 height 16
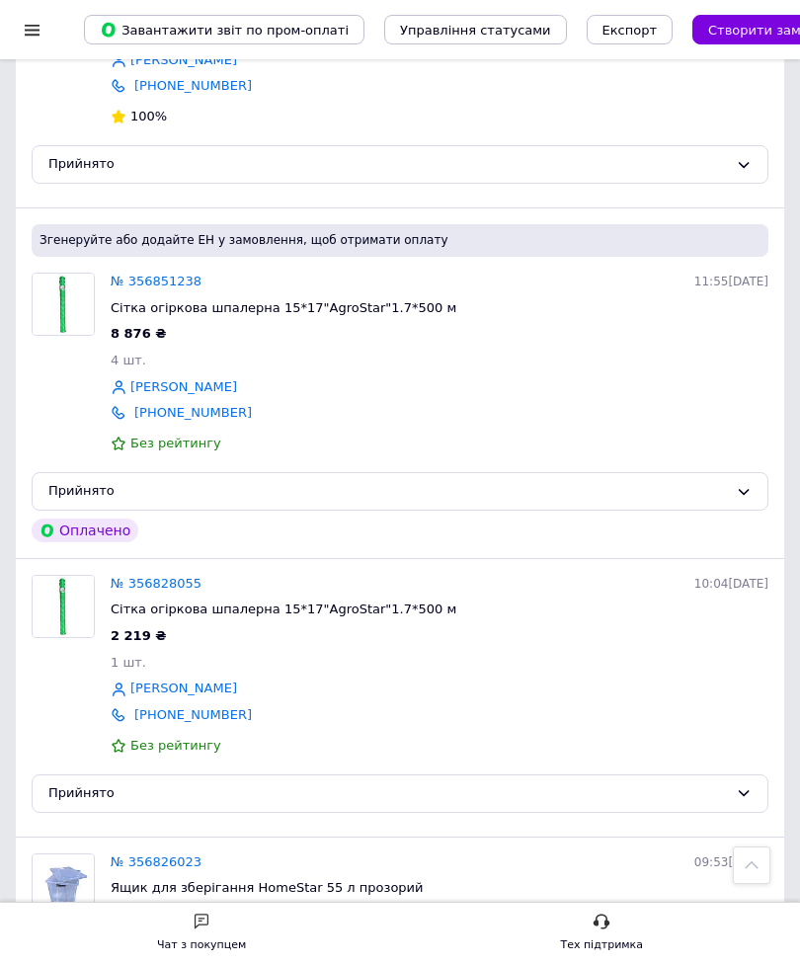
scroll to position [1137, 0]
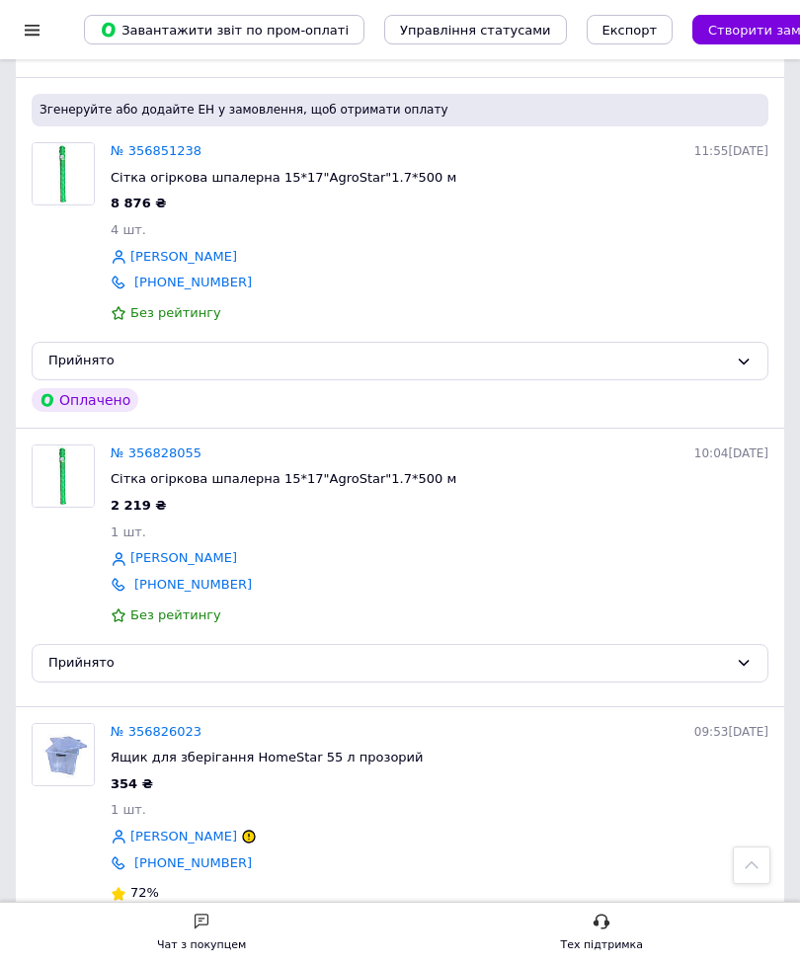
click at [185, 446] on link "№ 356828055" at bounding box center [156, 453] width 91 height 15
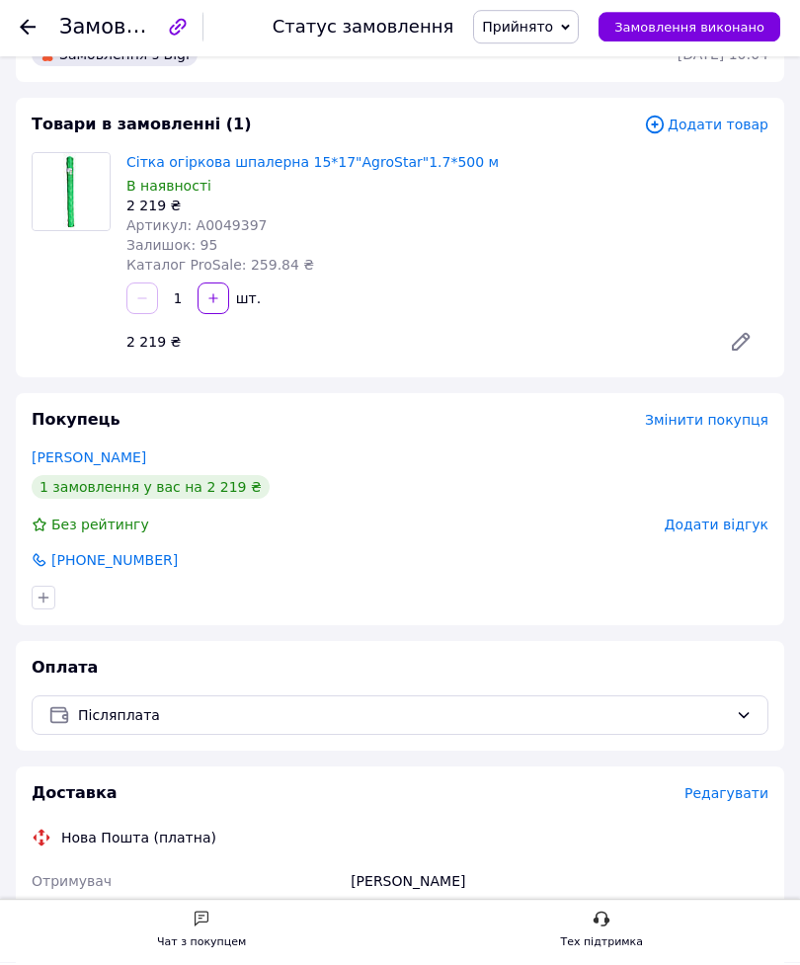
scroll to position [430, 0]
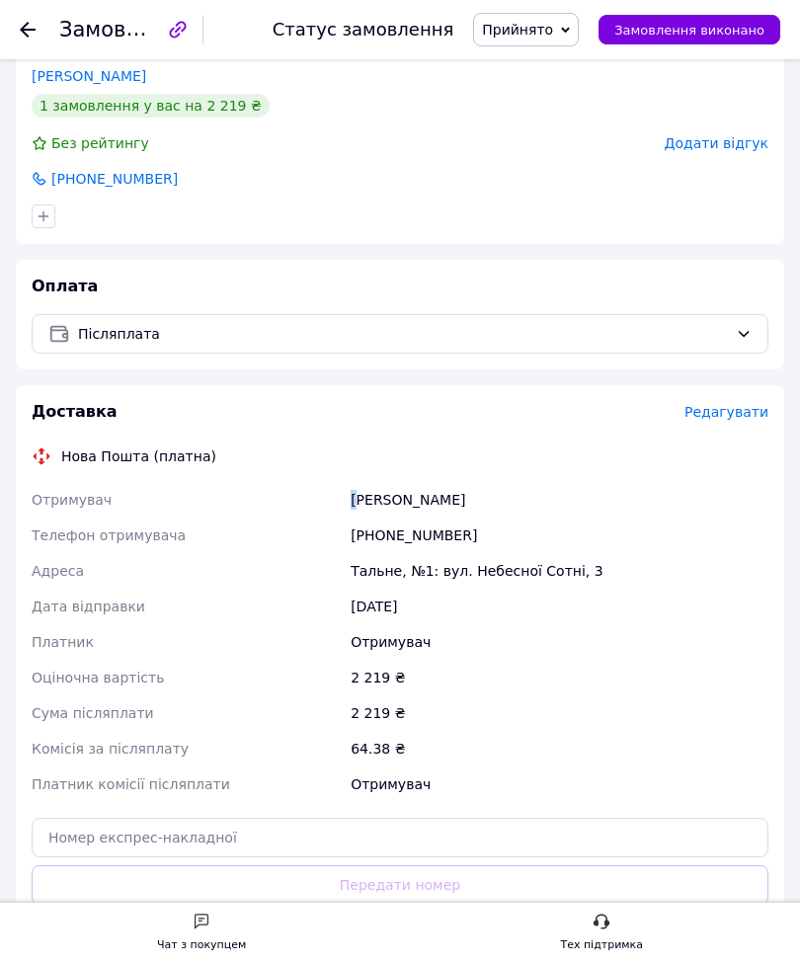
click at [560, 547] on div "[PHONE_NUMBER]" at bounding box center [560, 536] width 426 height 36
click at [560, 546] on div "[PHONE_NUMBER]" at bounding box center [560, 536] width 426 height 36
copy div "Телефон отримувача +380961821405"
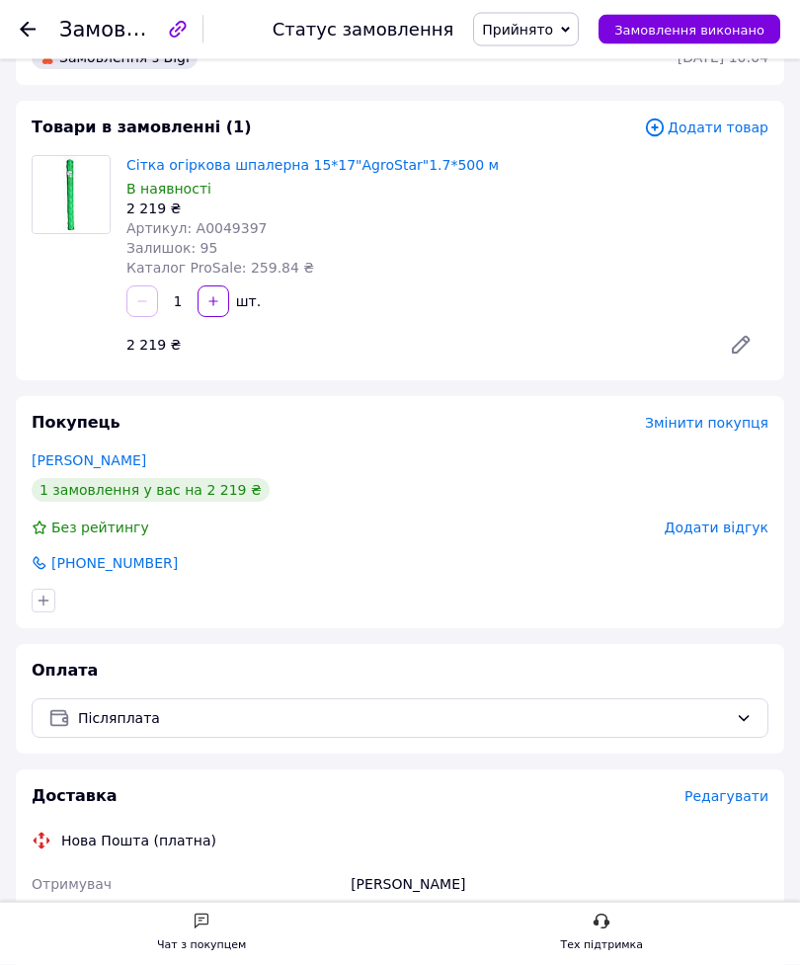
scroll to position [45, 0]
copy span "А0049397"
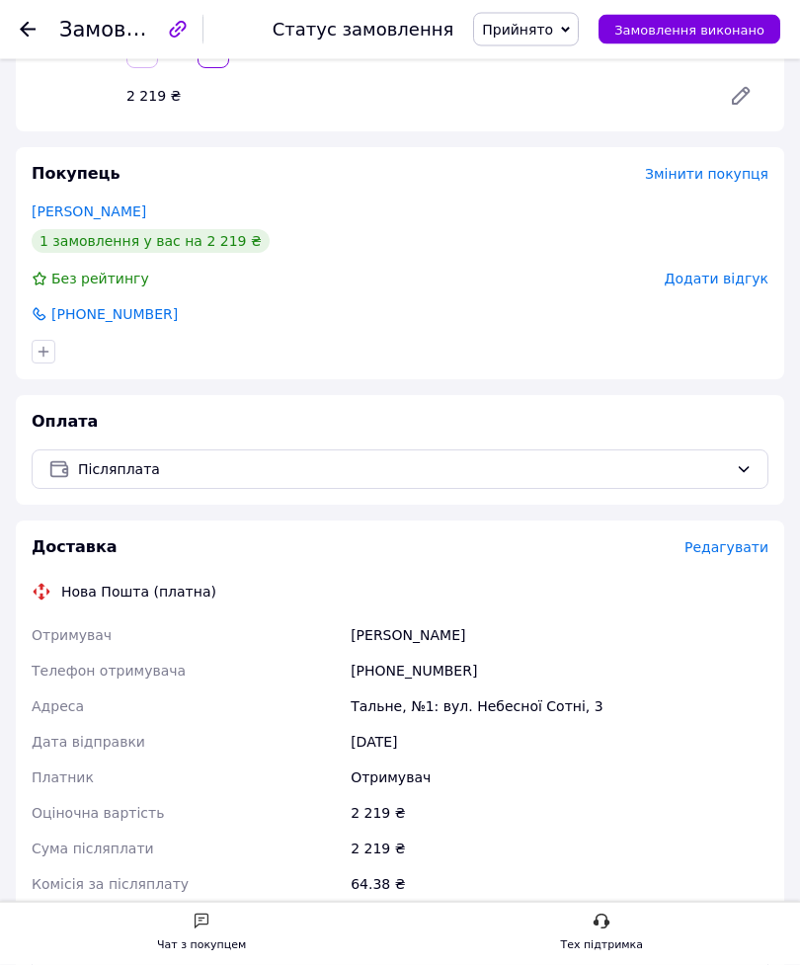
scroll to position [284, 0]
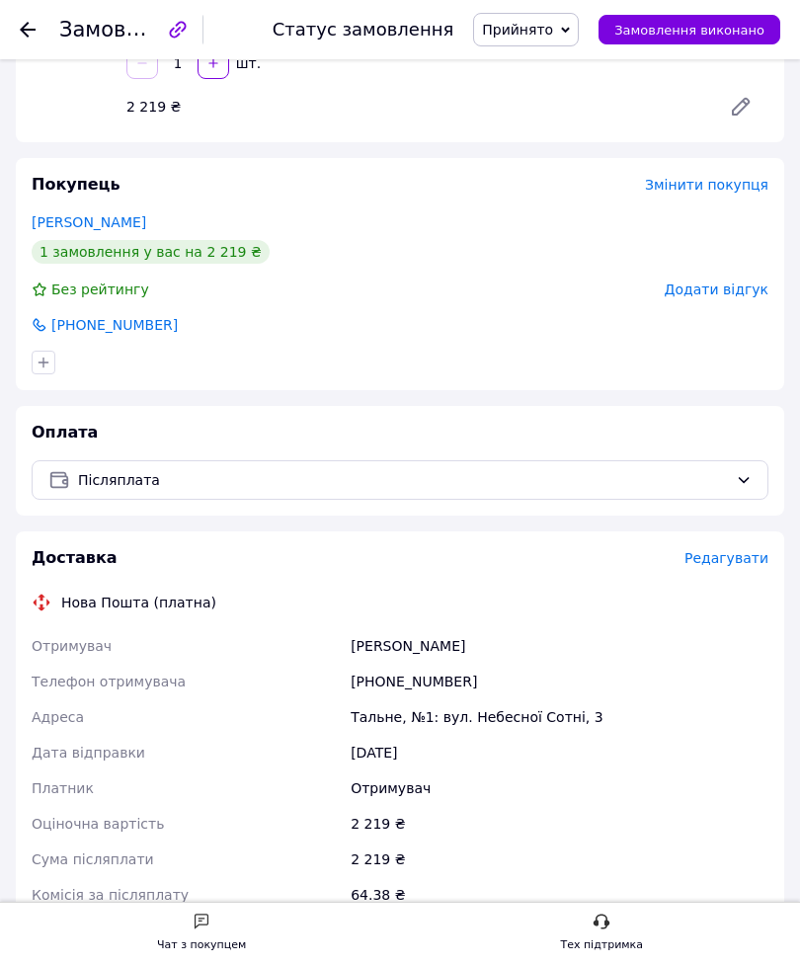
click at [30, 36] on icon at bounding box center [28, 30] width 16 height 16
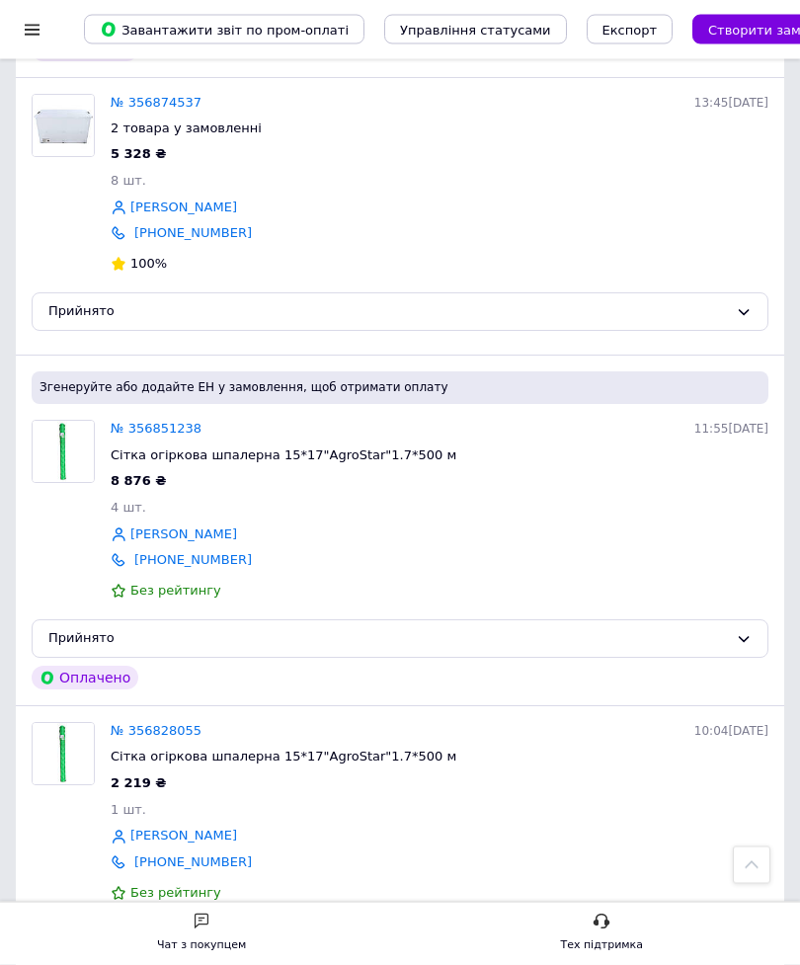
scroll to position [860, 0]
click at [195, 422] on link "№ 356851238" at bounding box center [156, 428] width 91 height 15
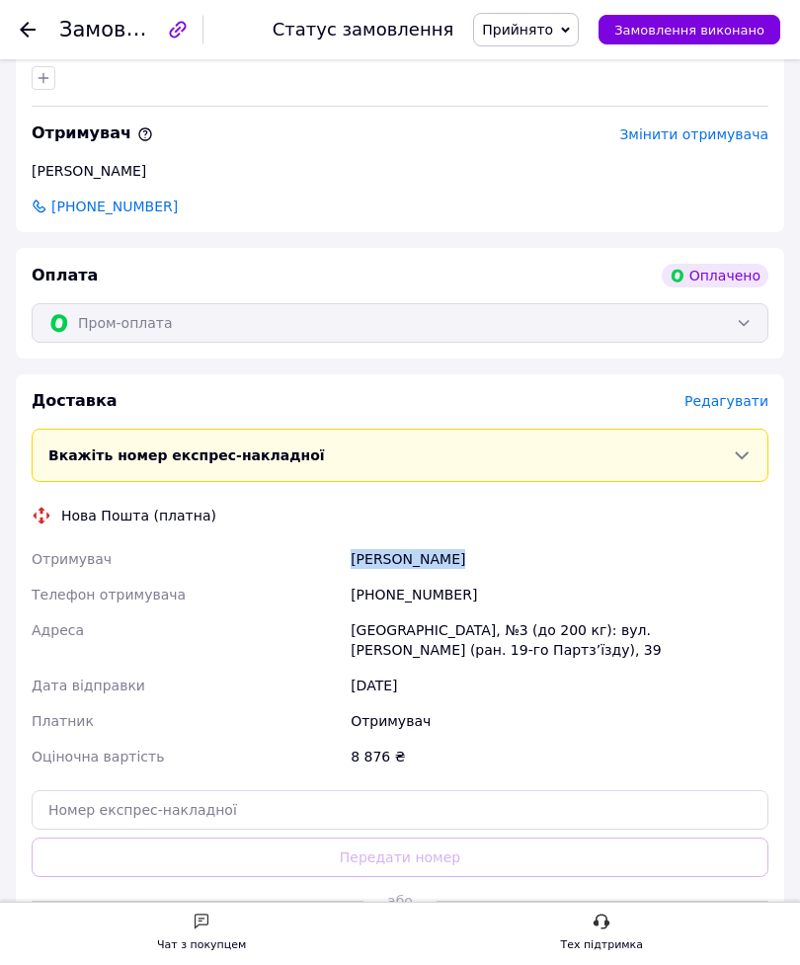
scroll to position [722, 0]
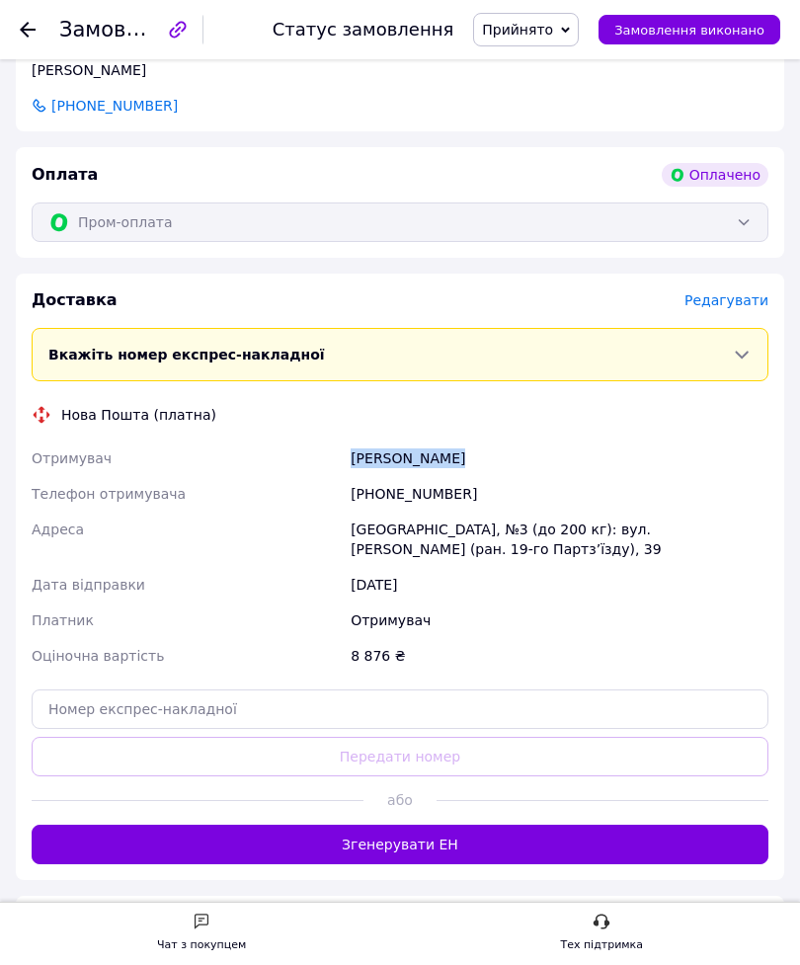
click at [552, 586] on div "12.08.2025" at bounding box center [560, 585] width 426 height 36
click at [497, 501] on div "+380980237719" at bounding box center [560, 494] width 426 height 36
copy div "Телефон отримувача +380980237719"
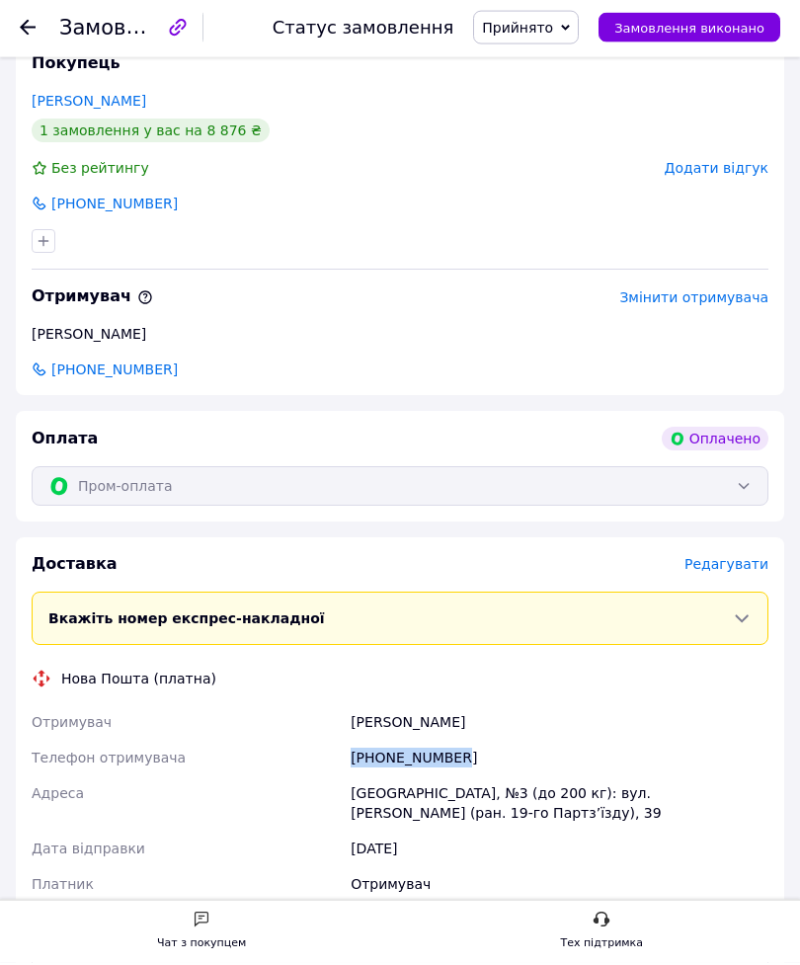
scroll to position [824, 0]
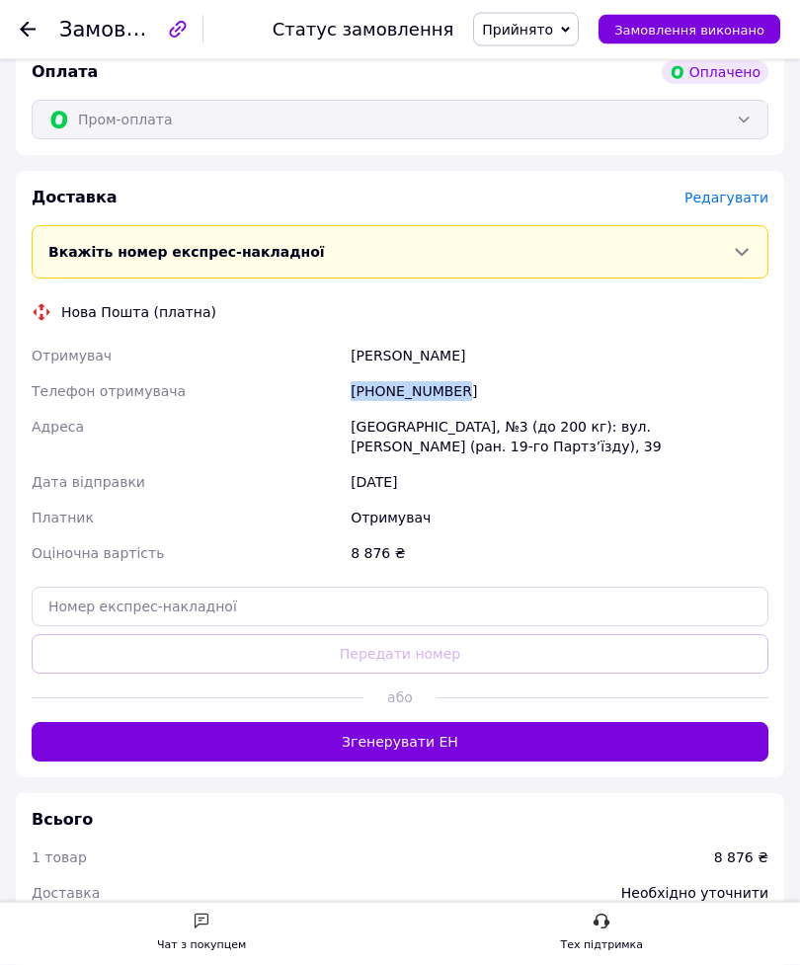
click at [523, 501] on div "12.08.2025" at bounding box center [560, 483] width 426 height 36
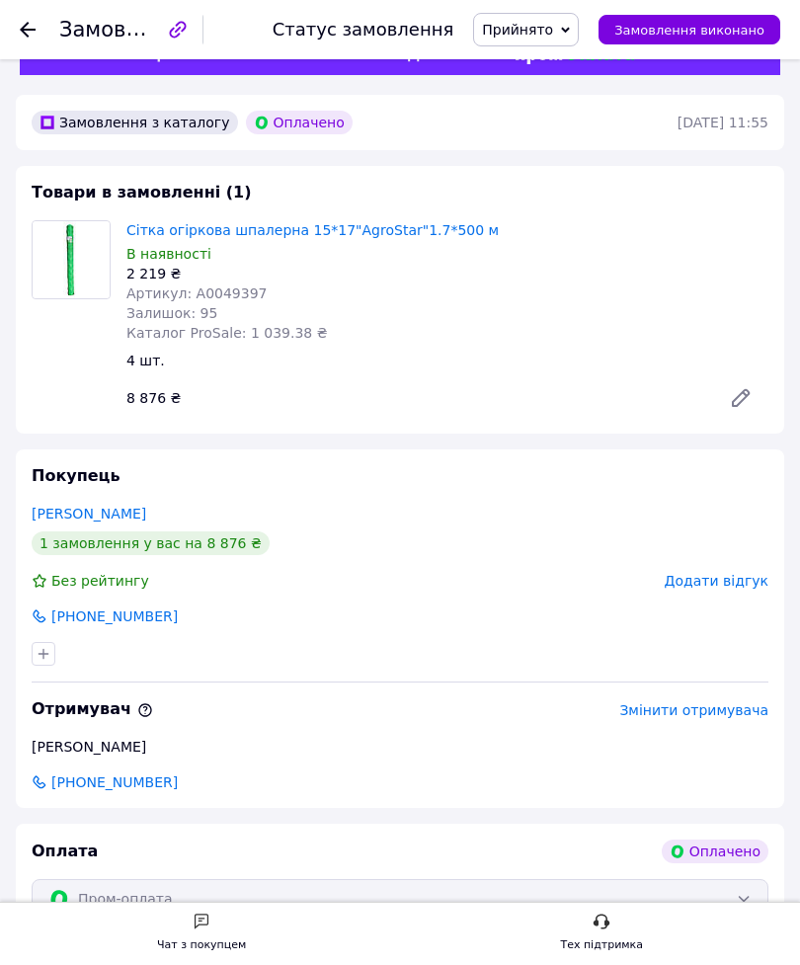
scroll to position [0, 0]
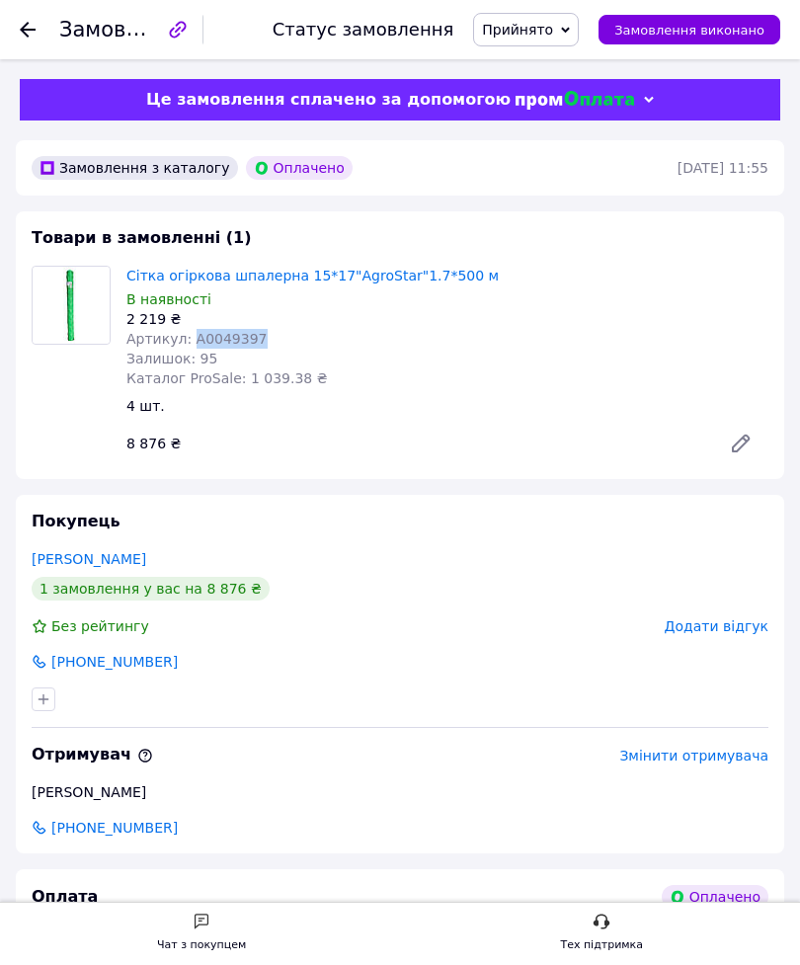
copy span "А0049397"
click at [29, 37] on use at bounding box center [28, 30] width 16 height 16
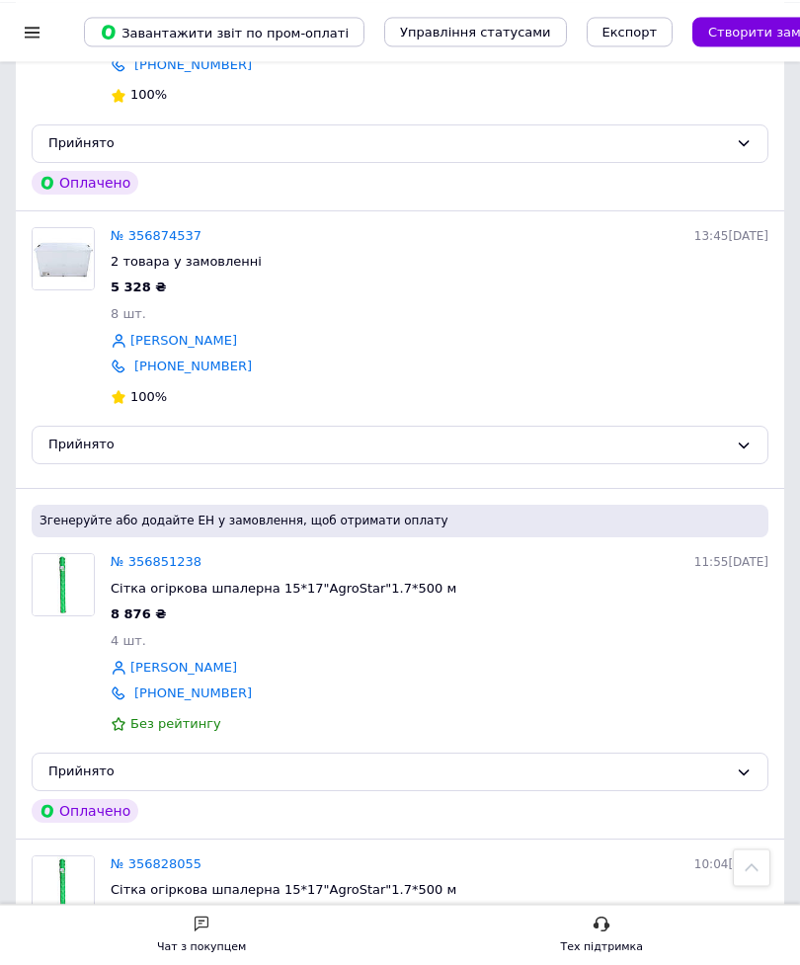
scroll to position [527, 0]
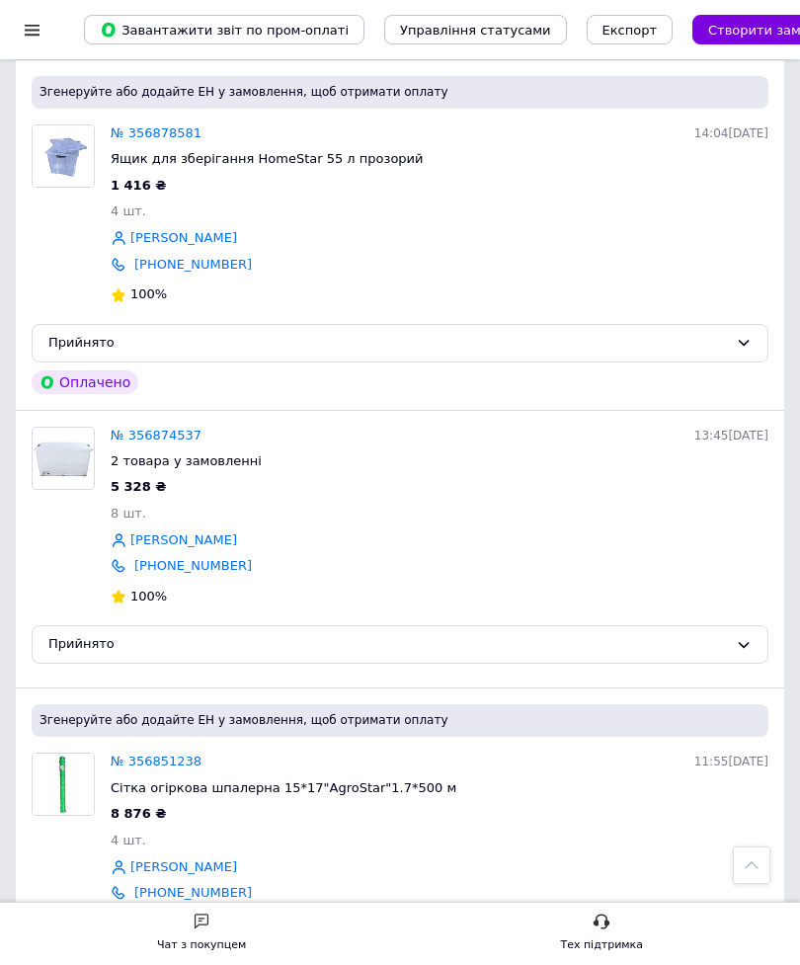
click at [193, 435] on link "№ 356874537" at bounding box center [156, 435] width 91 height 15
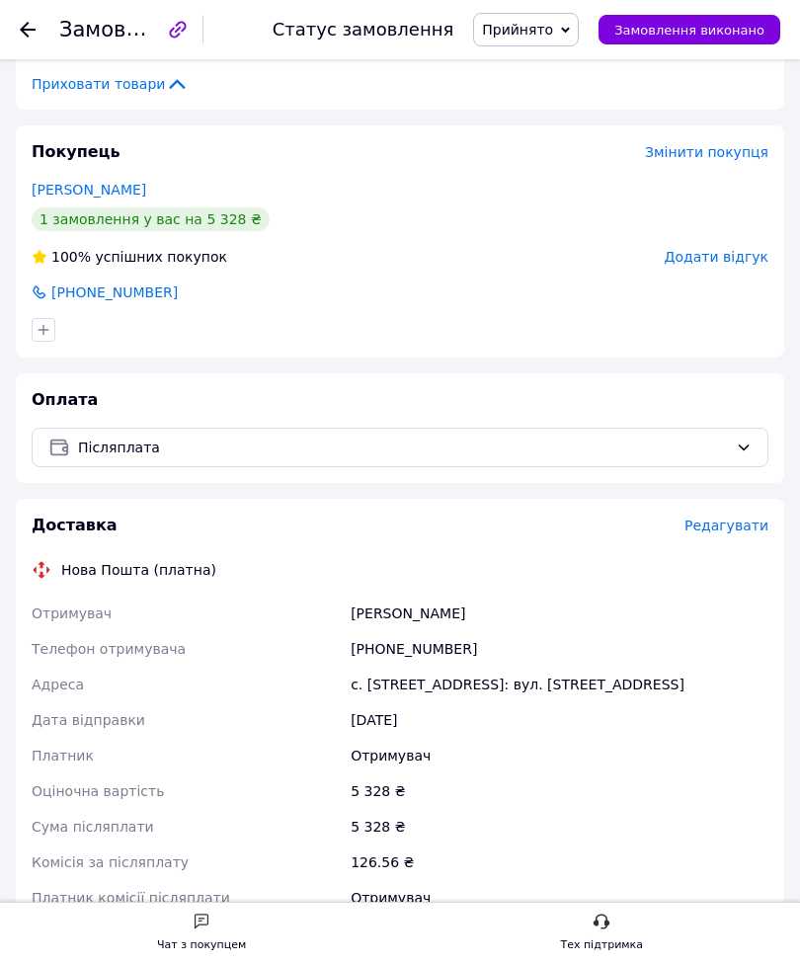
scroll to position [607, 0]
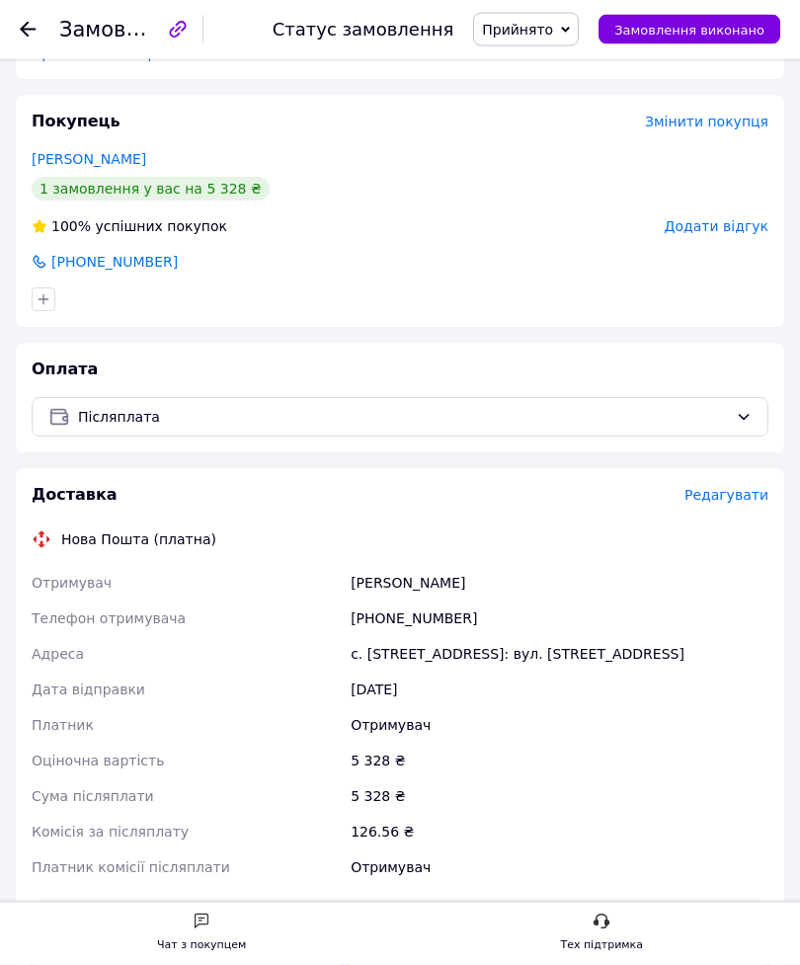
click at [526, 709] on div "12.08.2025" at bounding box center [560, 691] width 426 height 36
copy div "[PHONE_NUMBER]"
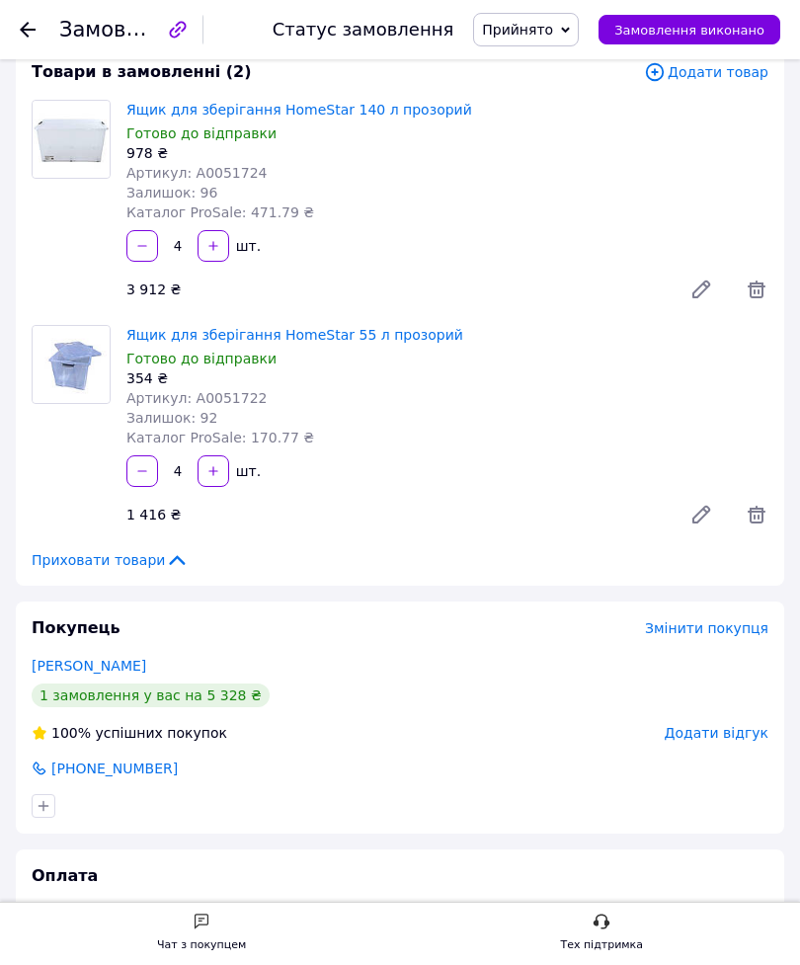
scroll to position [0, 0]
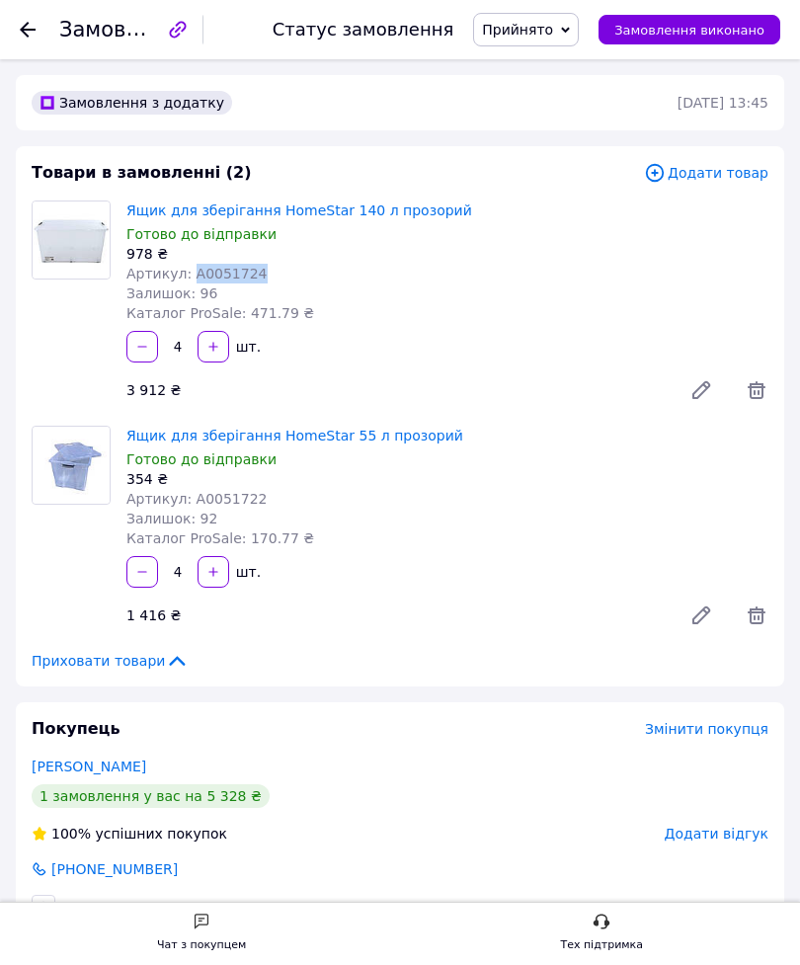
copy span "А0051724"
copy span "А0051722"
click at [35, 26] on icon at bounding box center [28, 30] width 16 height 16
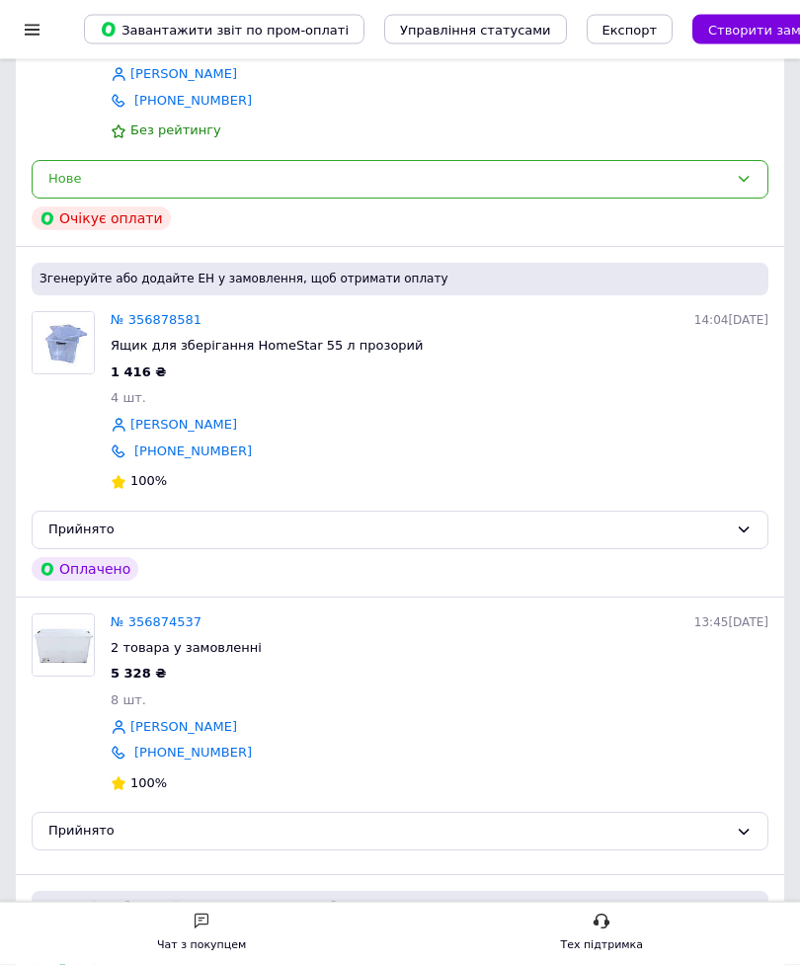
scroll to position [340, 0]
click at [177, 318] on link "№ 356878581" at bounding box center [156, 319] width 91 height 15
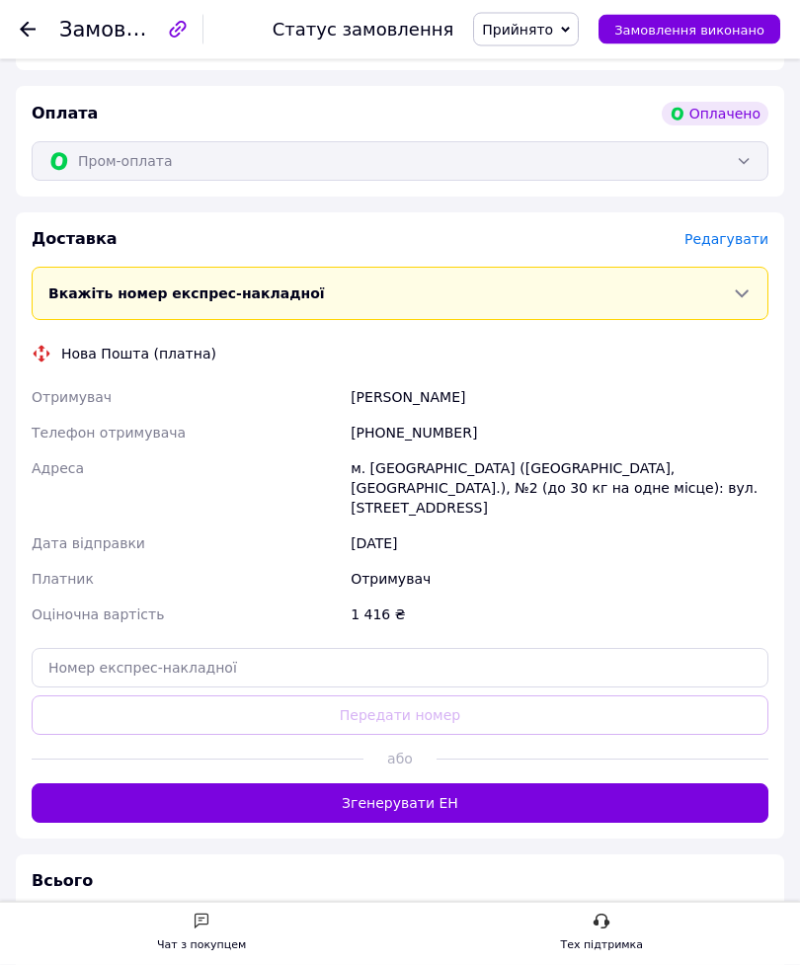
scroll to position [675, 0]
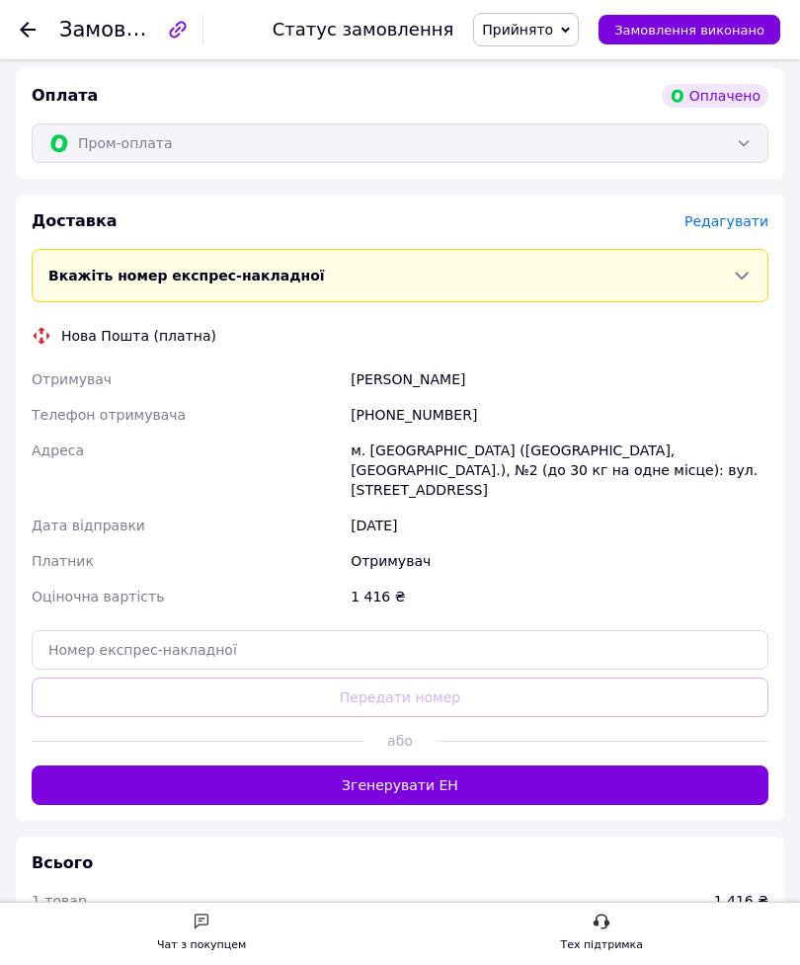
click at [574, 460] on div "м. Південне (Одеська обл., Одеський р-н.), №2 (до 30 кг на одне місце): вул. Хі…" at bounding box center [560, 470] width 426 height 75
copy div "Телефон отримувача +380631453779"
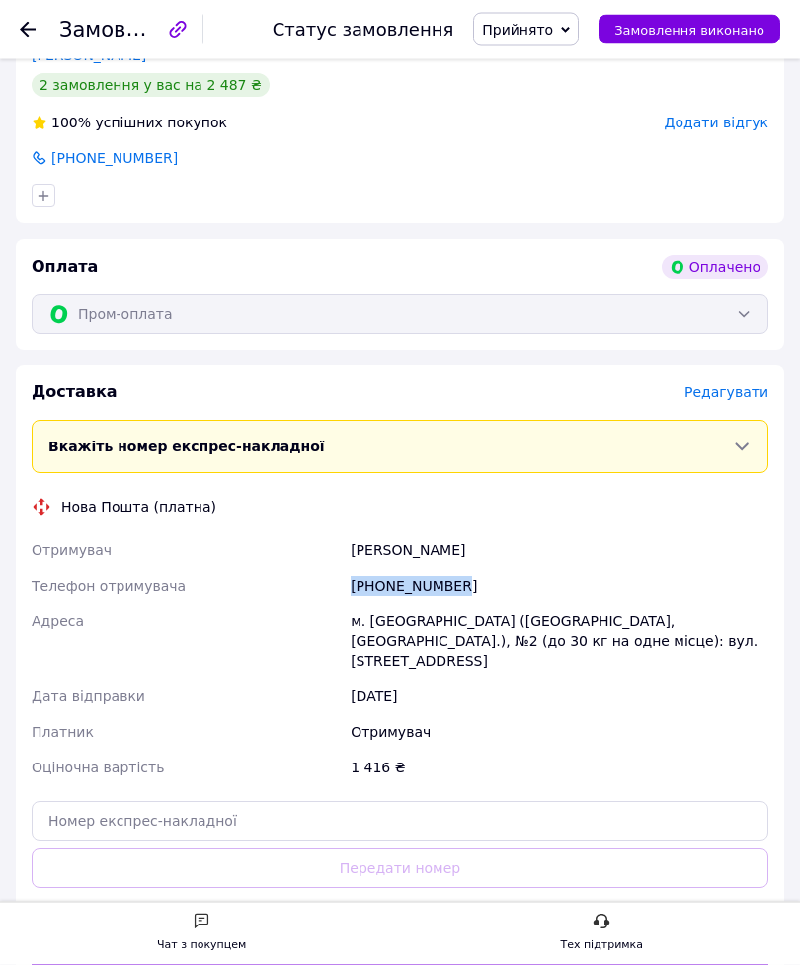
scroll to position [496, 0]
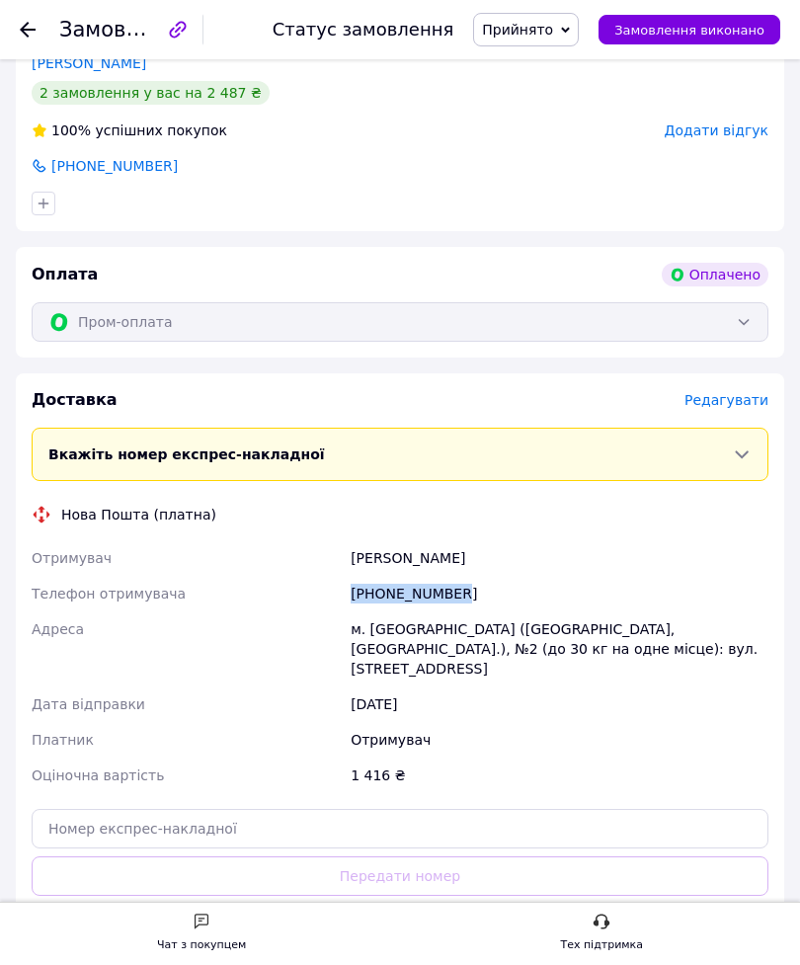
click at [534, 707] on div "12.08.2025" at bounding box center [560, 705] width 426 height 36
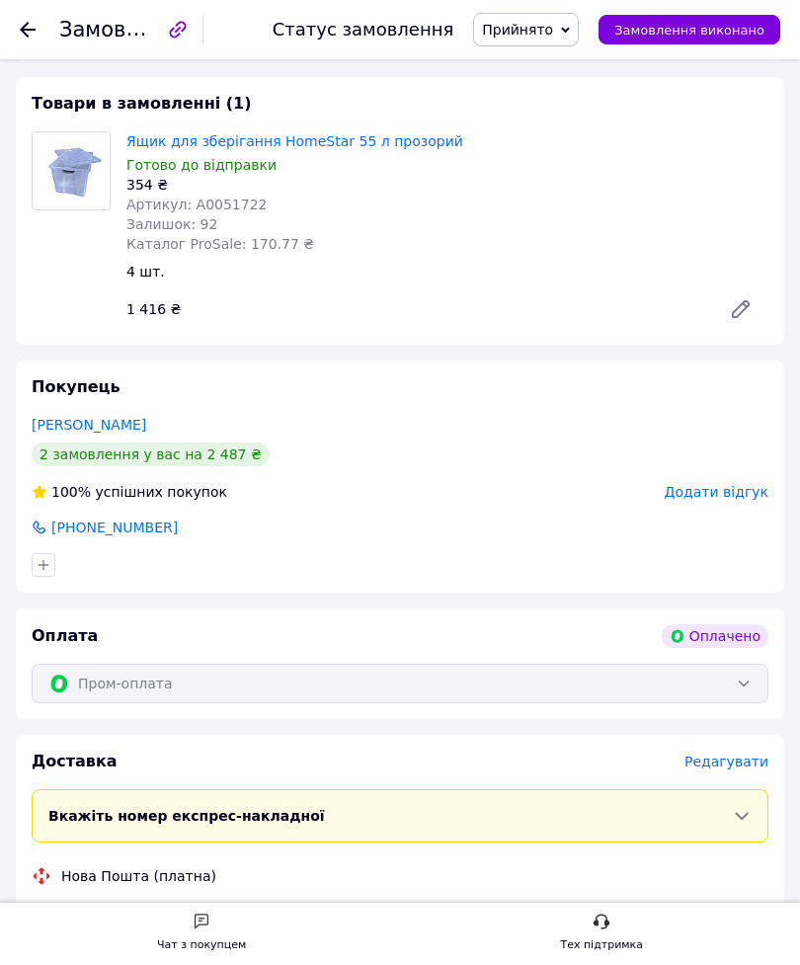
scroll to position [0, 0]
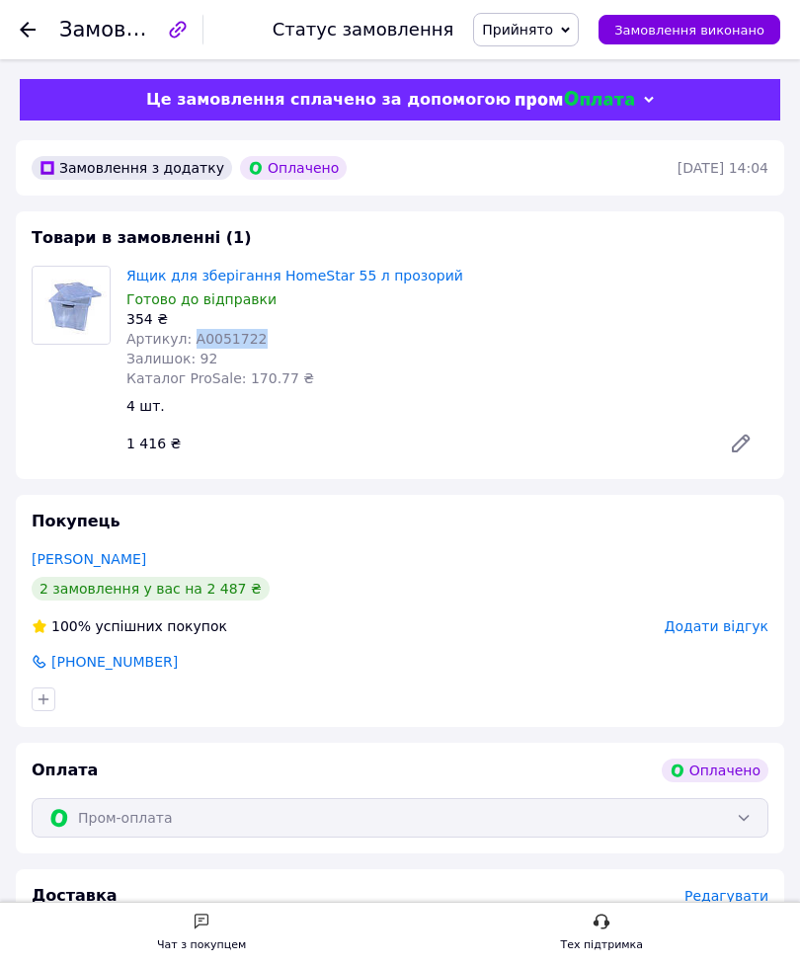
copy span "А0051722"
click at [29, 33] on icon at bounding box center [28, 30] width 16 height 16
